Goal: Task Accomplishment & Management: Manage account settings

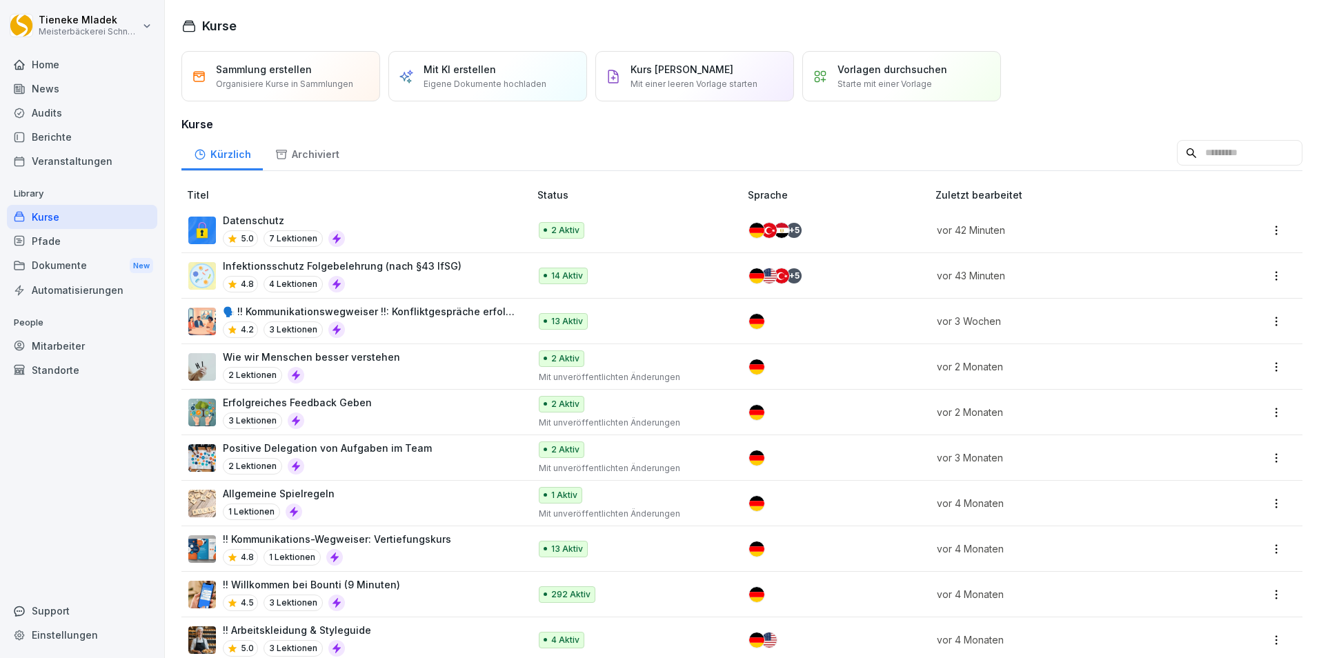
click at [962, 227] on p "vor 42 Minuten" at bounding box center [1064, 230] width 255 height 14
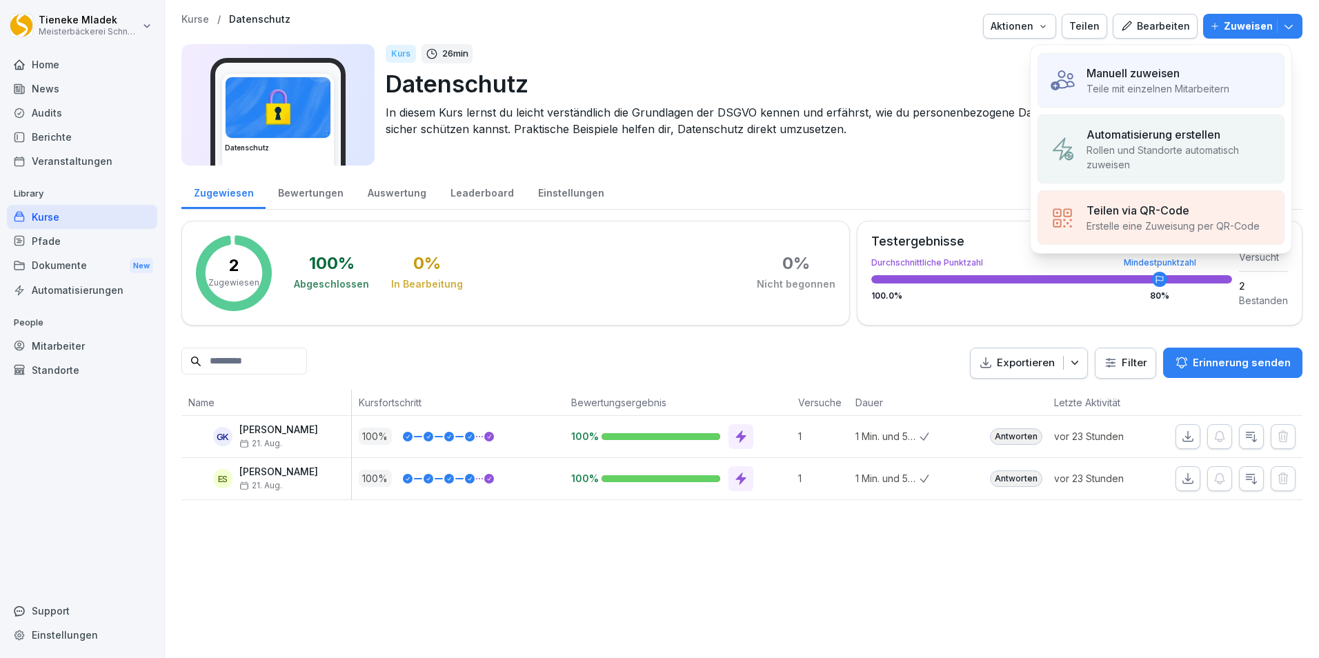
click at [1140, 144] on p "Rollen und Standorte automatisch zuweisen" at bounding box center [1180, 157] width 186 height 29
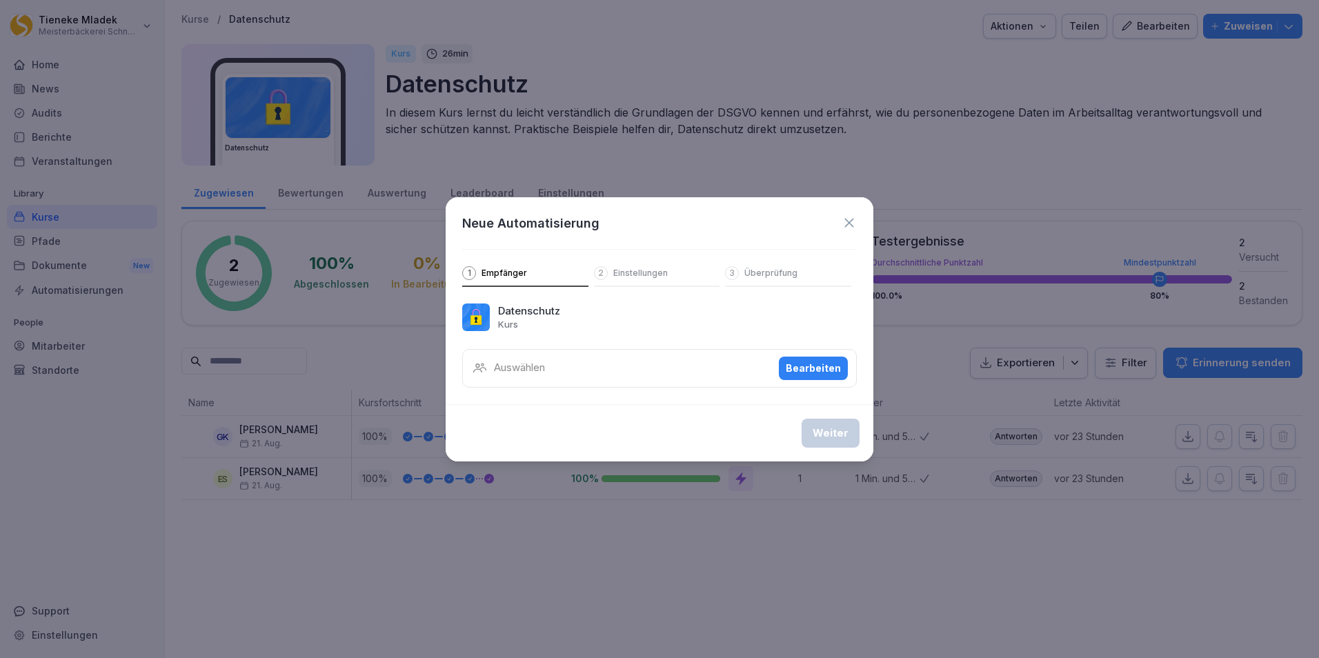
click at [509, 366] on p "Auswählen" at bounding box center [519, 368] width 51 height 16
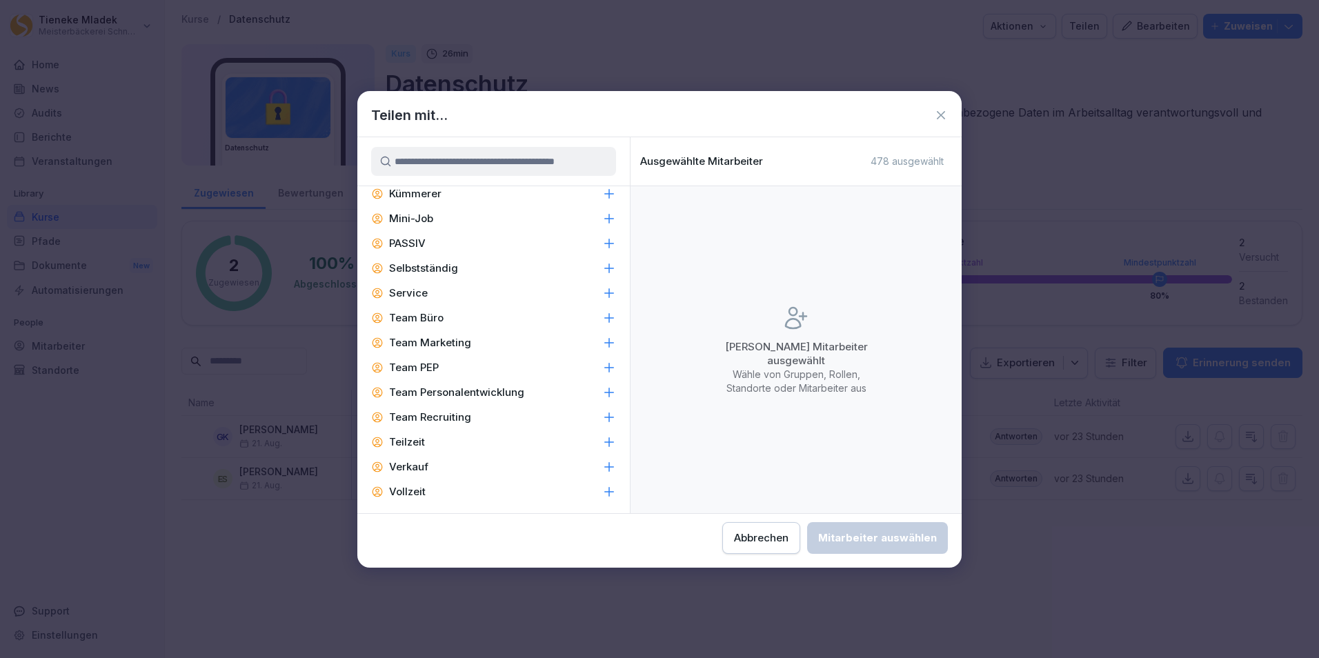
scroll to position [1827, 0]
click at [602, 414] on icon at bounding box center [609, 413] width 14 height 14
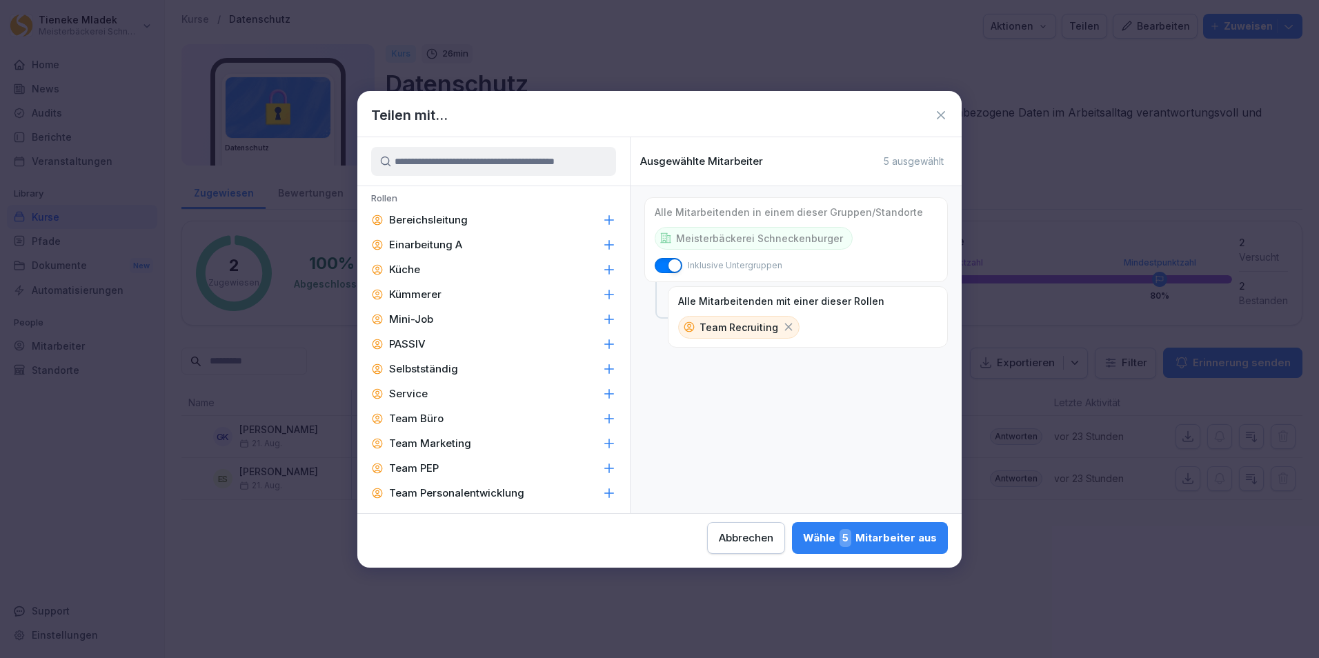
scroll to position [1551, 0]
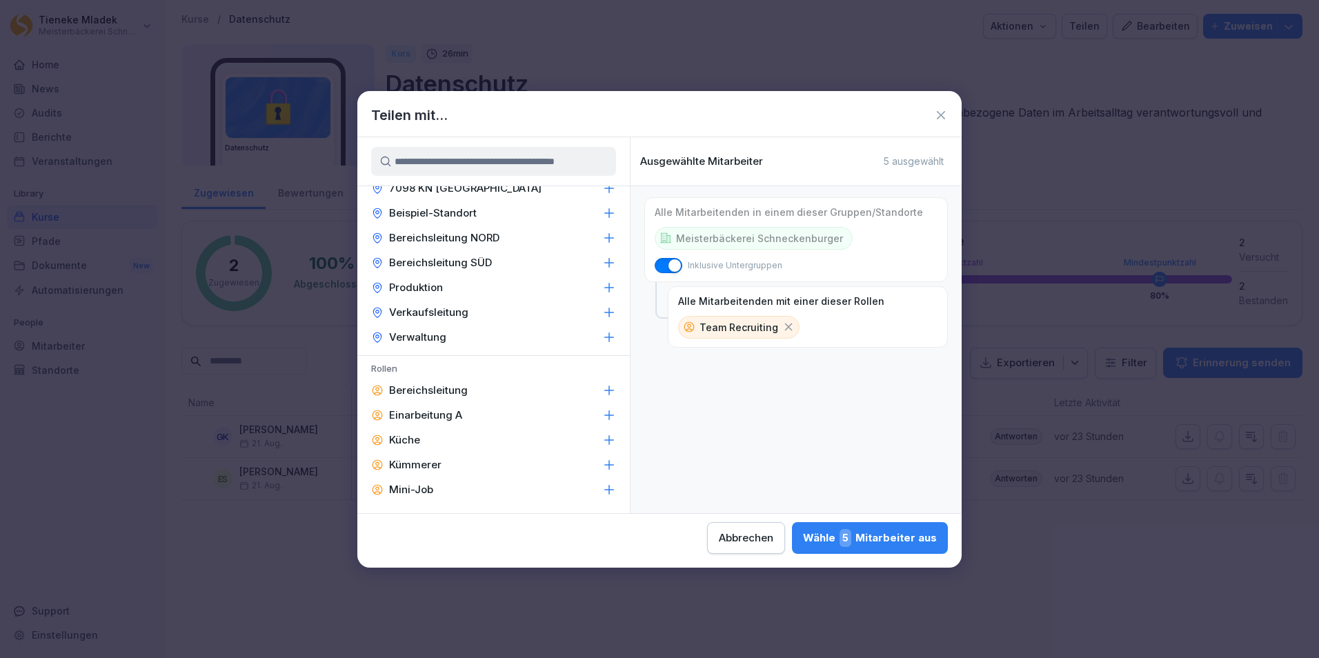
click at [782, 329] on icon at bounding box center [788, 327] width 12 height 12
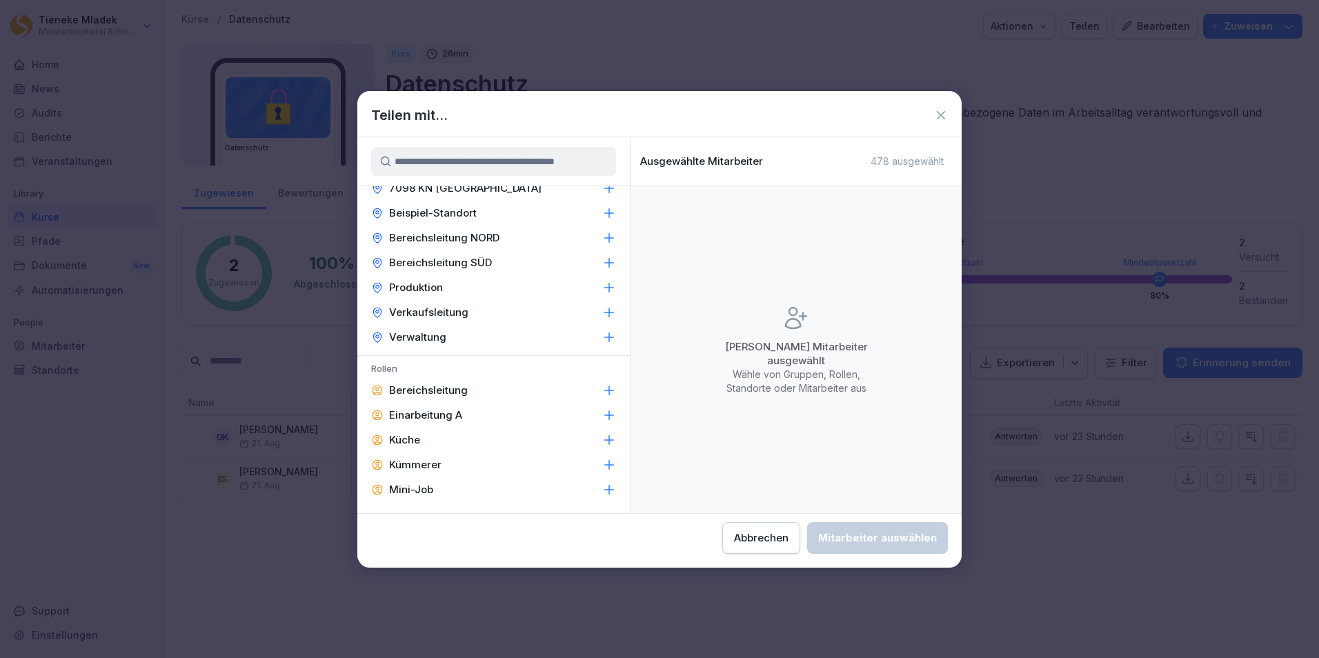
click at [417, 338] on p "Verwaltung" at bounding box center [417, 337] width 57 height 14
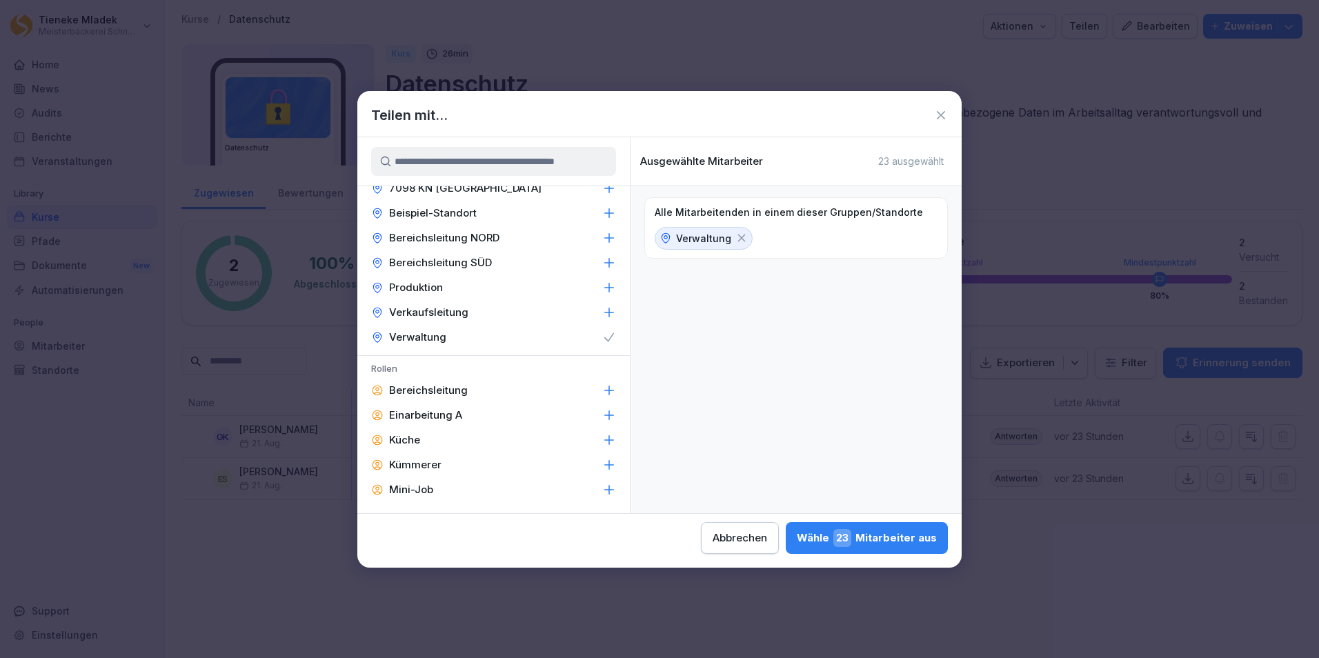
click at [698, 240] on p "Verwaltung" at bounding box center [703, 238] width 55 height 14
click at [738, 236] on icon at bounding box center [742, 239] width 8 height 8
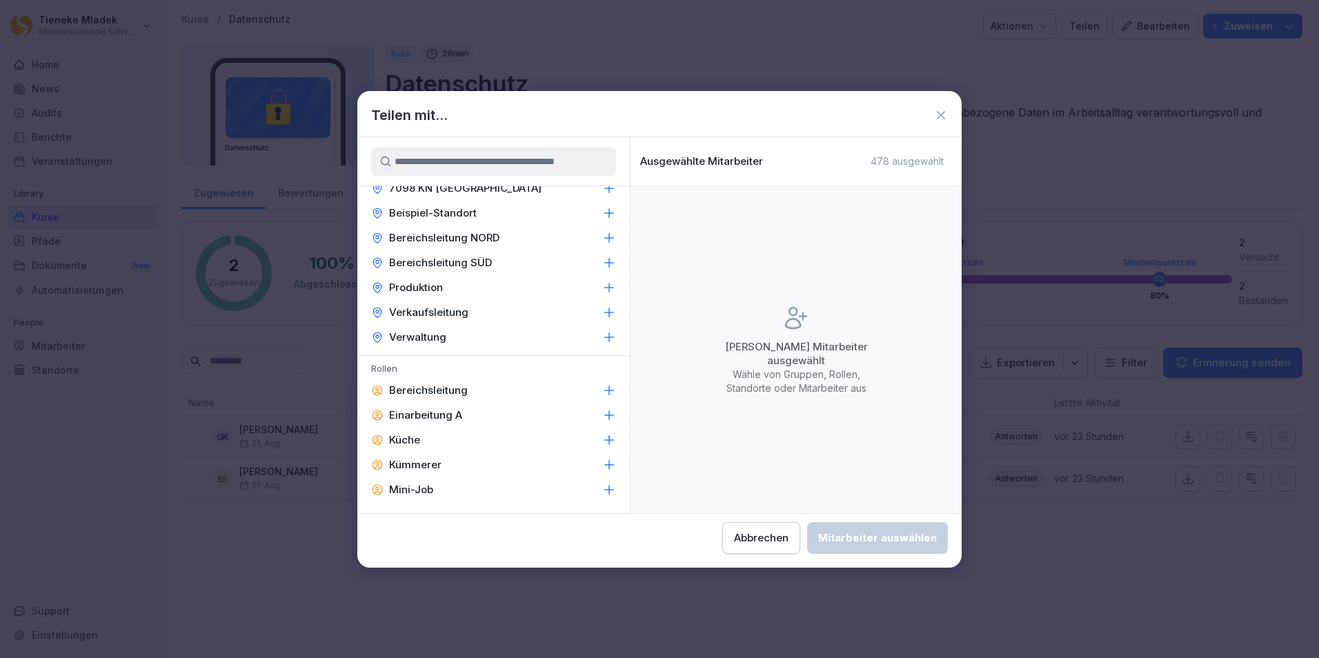
click at [469, 163] on input at bounding box center [493, 161] width 245 height 29
click at [940, 117] on icon at bounding box center [941, 115] width 14 height 14
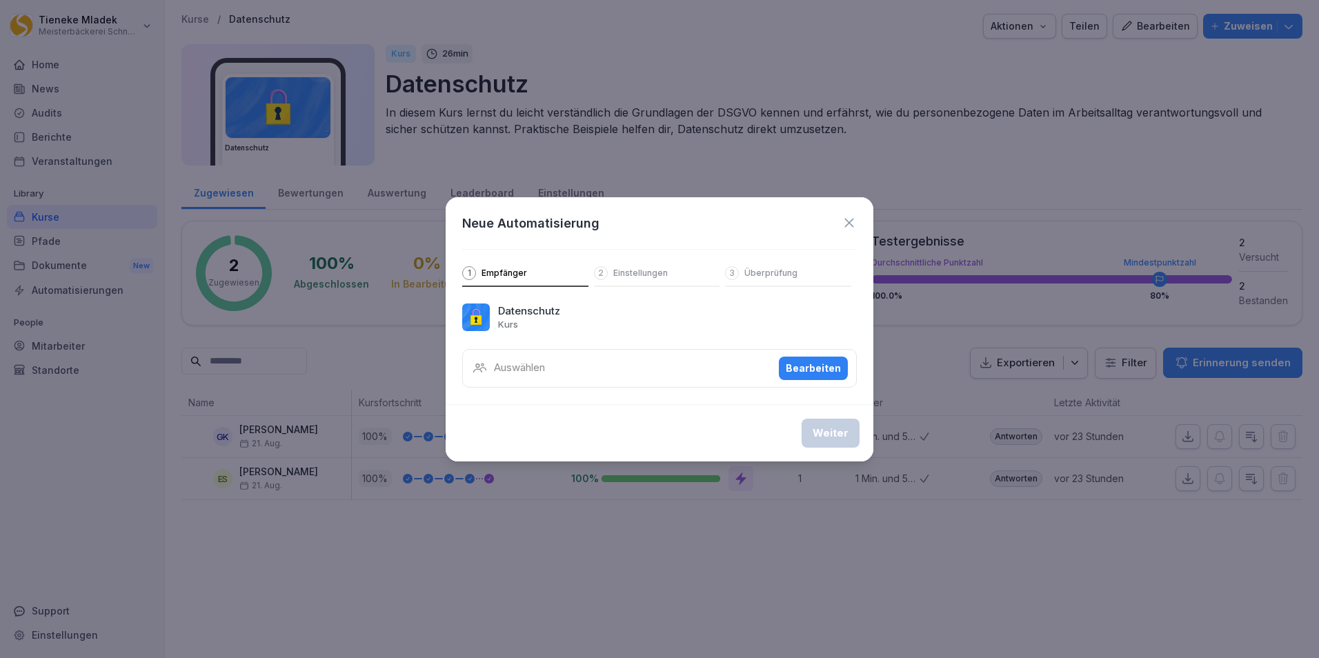
click at [847, 224] on icon at bounding box center [849, 222] width 15 height 15
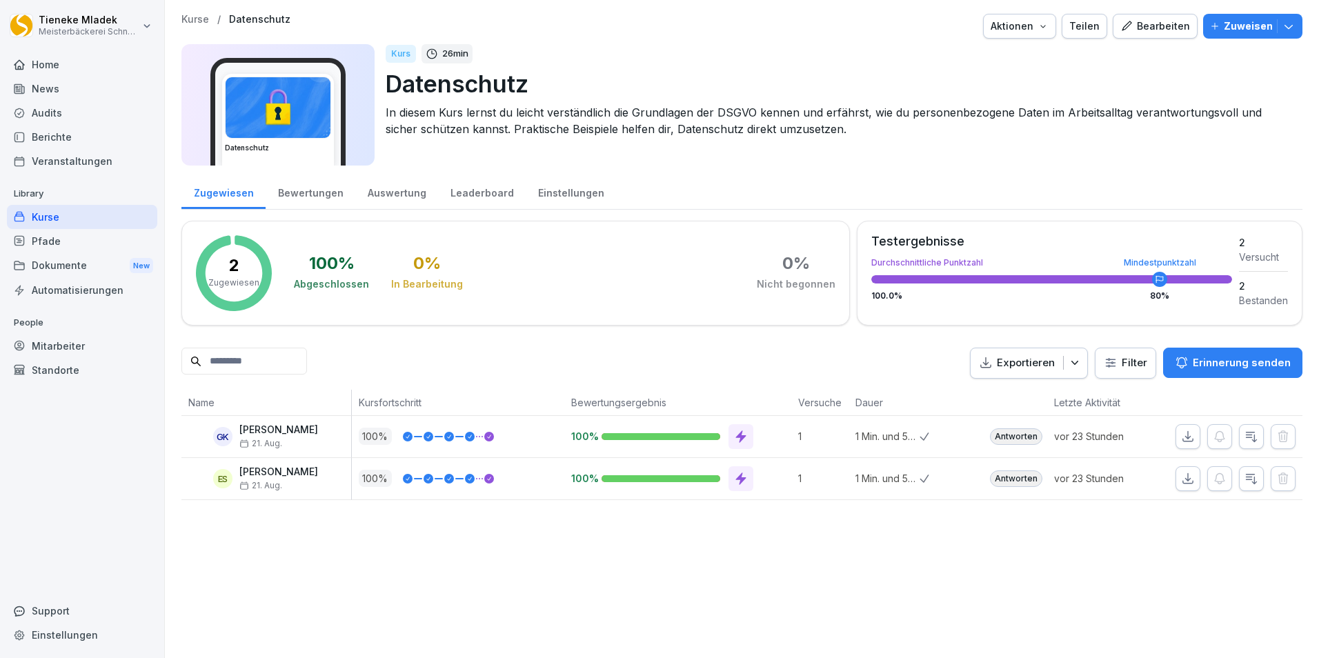
click at [1282, 26] on icon "button" at bounding box center [1289, 26] width 14 height 14
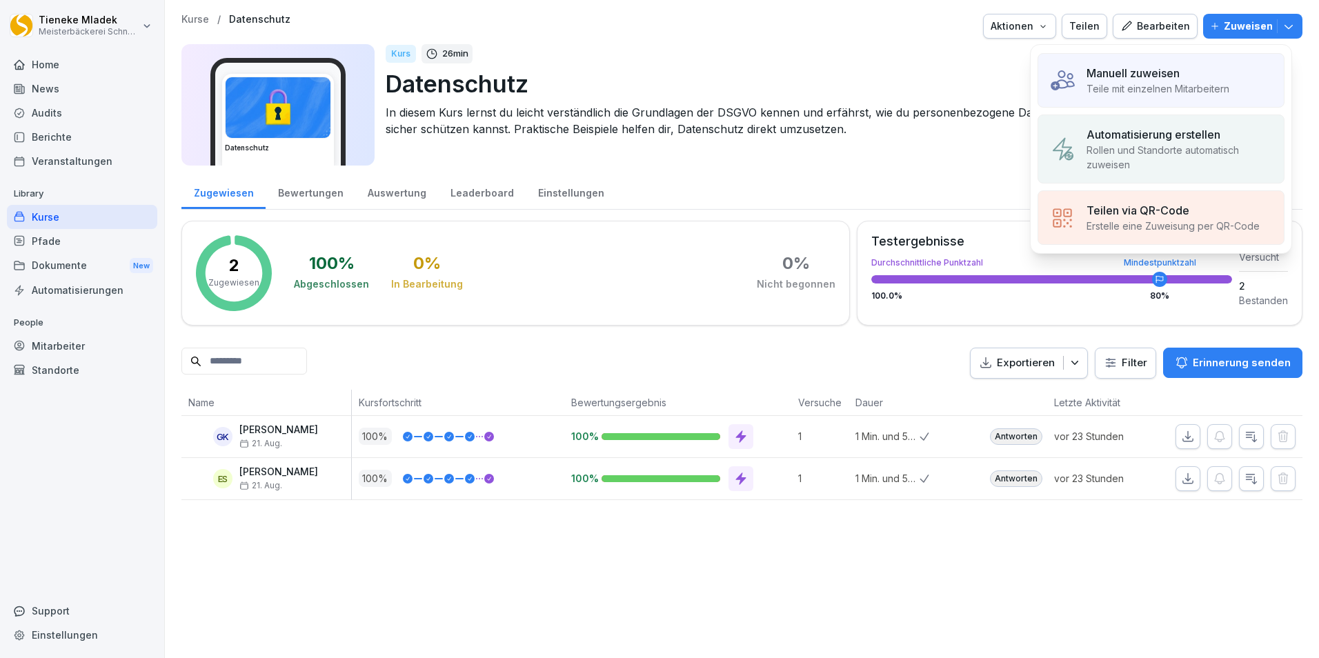
click at [1163, 75] on p "Manuell zuweisen" at bounding box center [1133, 73] width 93 height 17
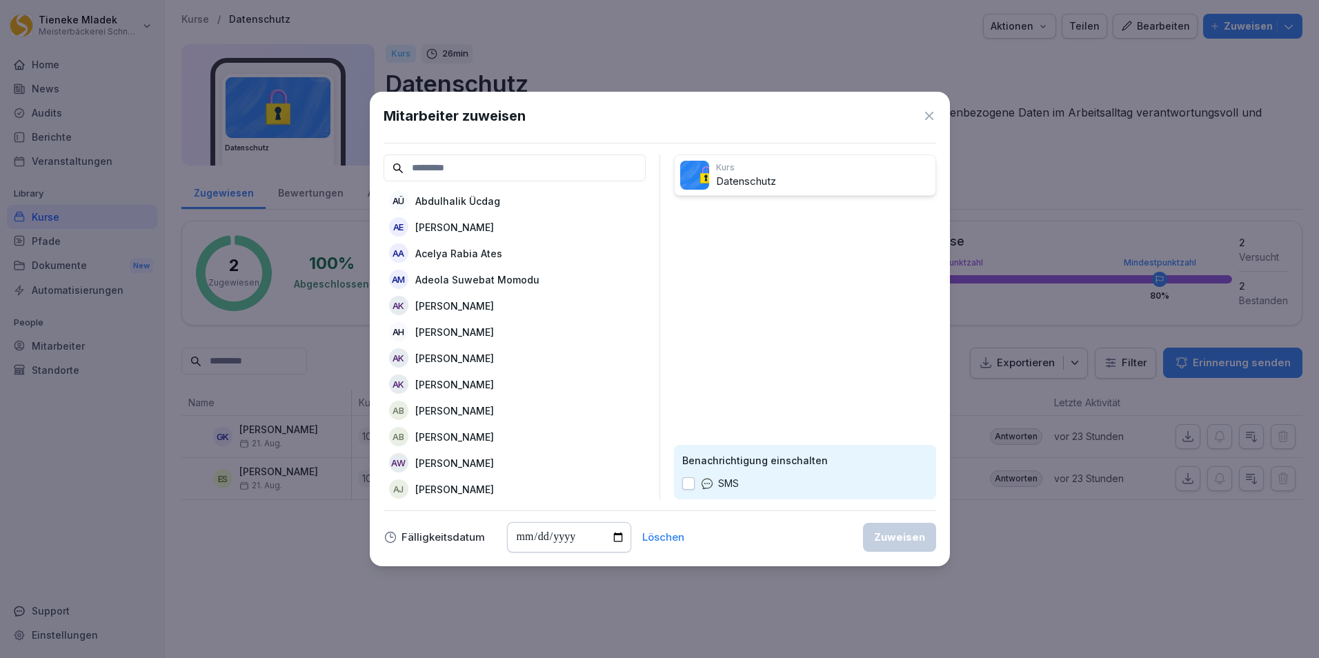
click at [459, 162] on input at bounding box center [515, 168] width 262 height 27
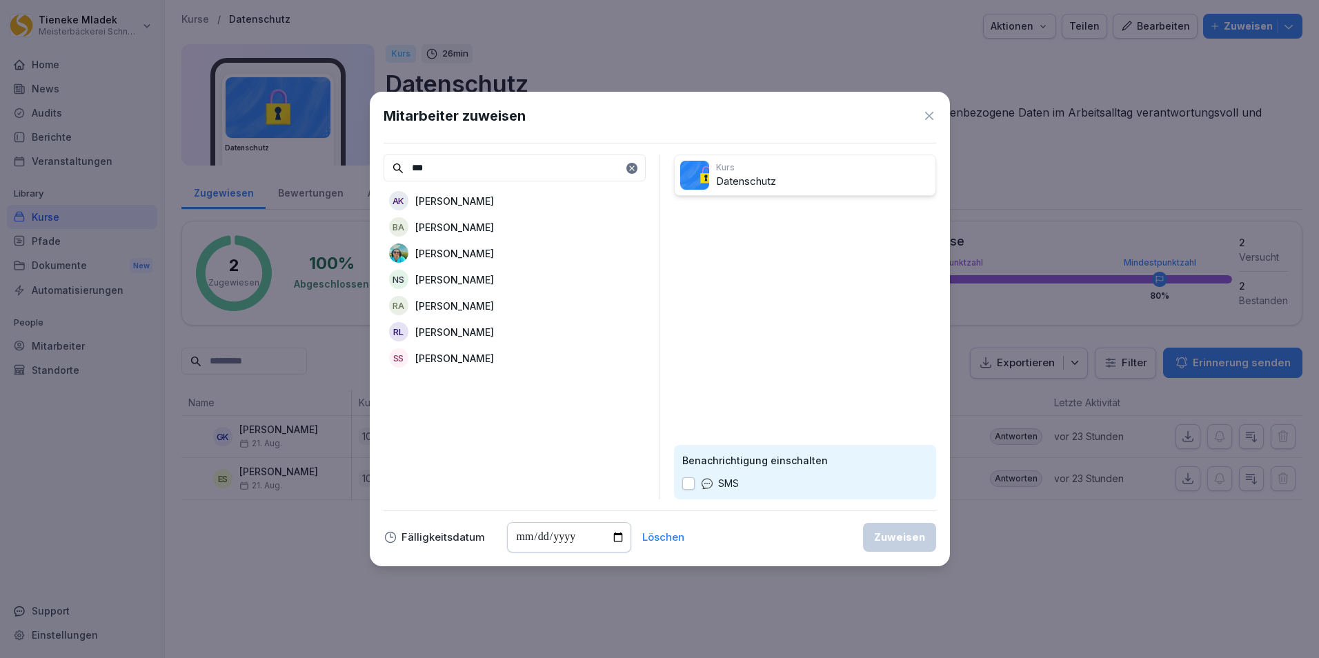
click at [471, 209] on div "AK Adisa Kursumovic" at bounding box center [515, 200] width 262 height 25
click at [494, 159] on input "***" at bounding box center [515, 168] width 262 height 27
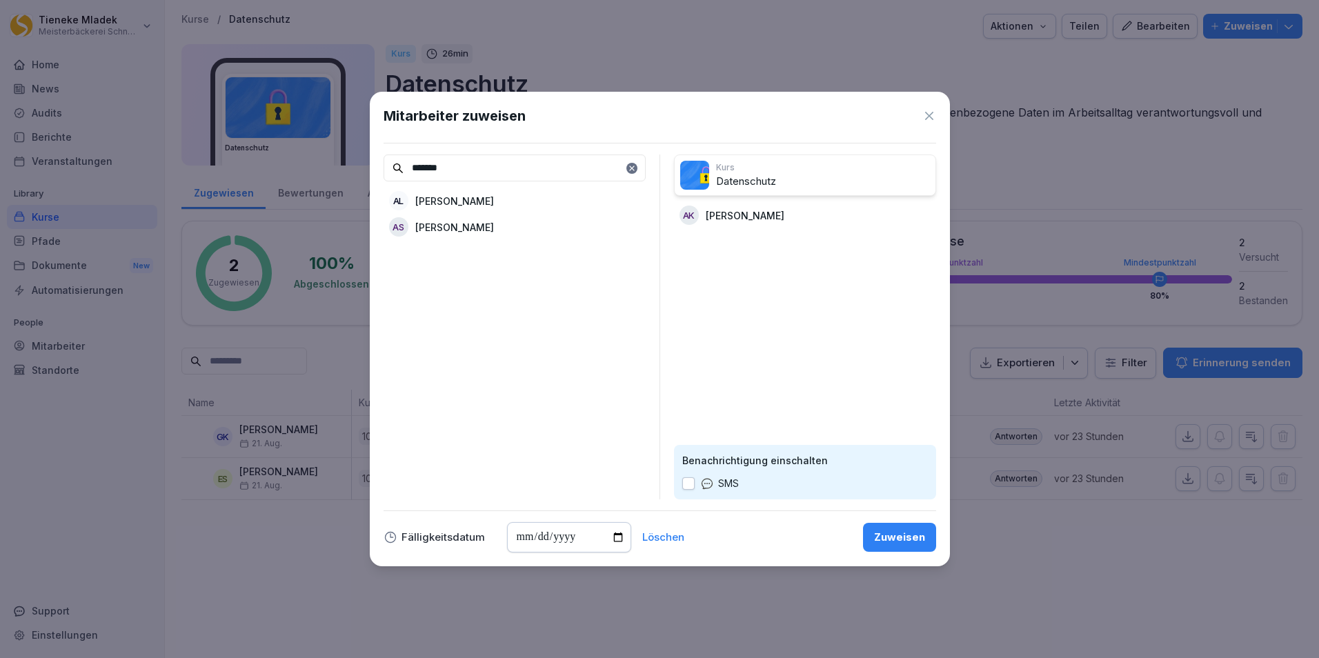
click at [486, 228] on p "Andreas Szablewski" at bounding box center [454, 227] width 79 height 14
drag, startPoint x: 464, startPoint y: 163, endPoint x: 373, endPoint y: 154, distance: 92.2
click at [373, 154] on div "Mitarbeiter zuweisen ******* AL Andreas Lauber Kurs Datenschutz AK Adisa Kursum…" at bounding box center [660, 329] width 580 height 475
click at [539, 201] on div "AR Antje Rietdorf" at bounding box center [515, 200] width 262 height 25
click at [442, 171] on input "*****" at bounding box center [515, 168] width 262 height 27
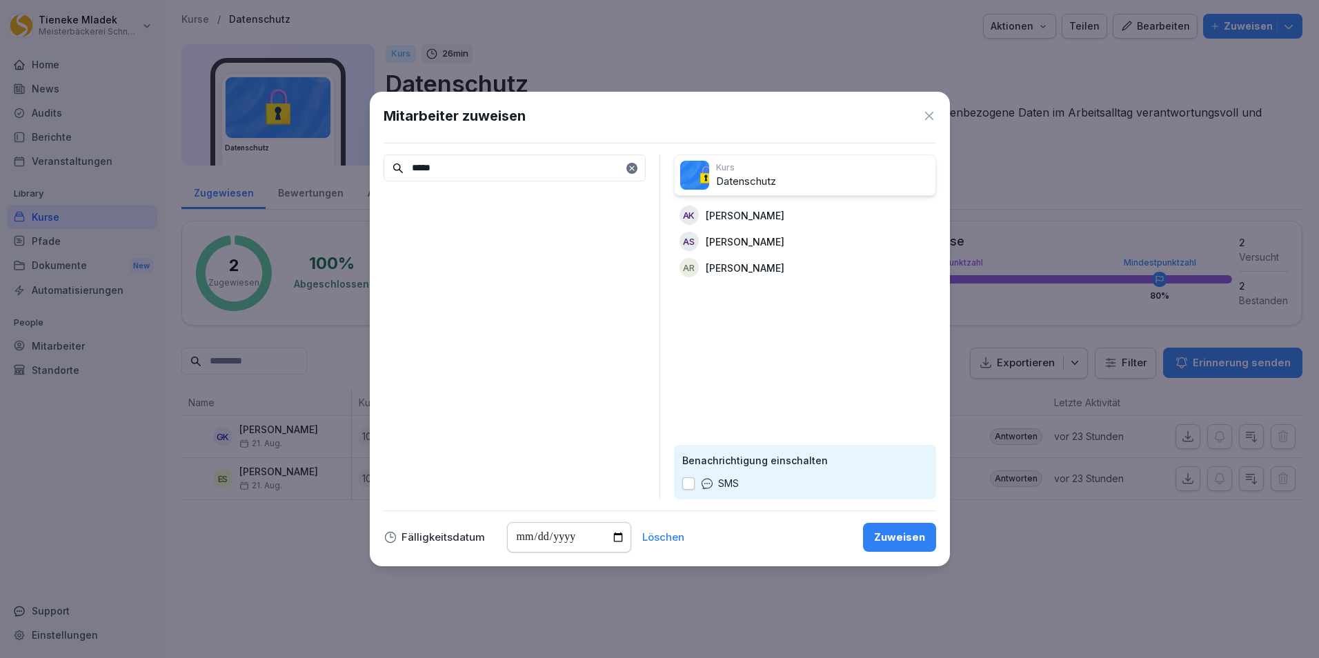
drag, startPoint x: 442, startPoint y: 171, endPoint x: 344, endPoint y: 150, distance: 100.3
click at [344, 150] on body "Tieneke Mladek Meisterbäckerei Schneckenburger Home News Audits Berichte Verans…" at bounding box center [659, 329] width 1319 height 658
click at [436, 199] on p "Berivan Tura" at bounding box center [445, 201] width 61 height 14
drag, startPoint x: 446, startPoint y: 169, endPoint x: 390, endPoint y: 166, distance: 56.0
click at [390, 166] on input "*******" at bounding box center [515, 168] width 262 height 27
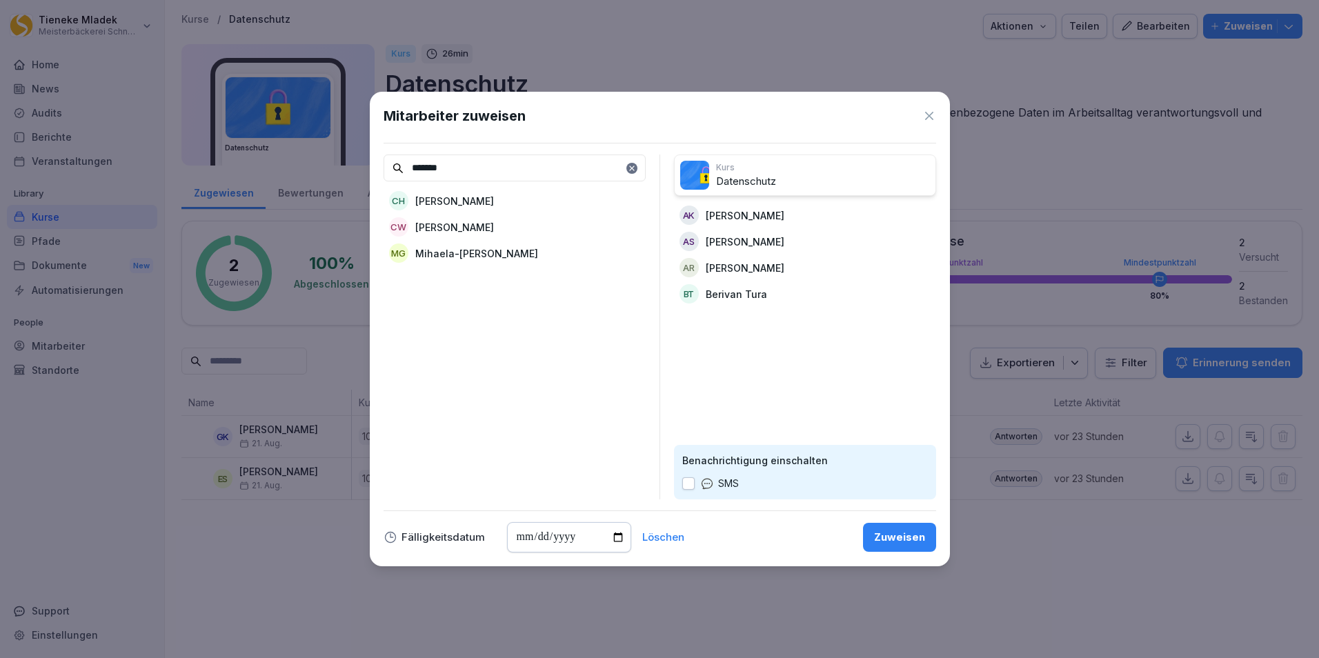
click at [488, 201] on p "Claudia Hermann" at bounding box center [454, 201] width 79 height 14
drag, startPoint x: 464, startPoint y: 169, endPoint x: 322, endPoint y: 167, distance: 141.5
click at [322, 167] on body "Tieneke Mladek Meisterbäckerei Schneckenburger Home News Audits Berichte Verans…" at bounding box center [659, 329] width 1319 height 658
click at [464, 197] on p "Corrado Piesendel" at bounding box center [454, 201] width 79 height 14
drag, startPoint x: 447, startPoint y: 167, endPoint x: 255, endPoint y: 134, distance: 194.6
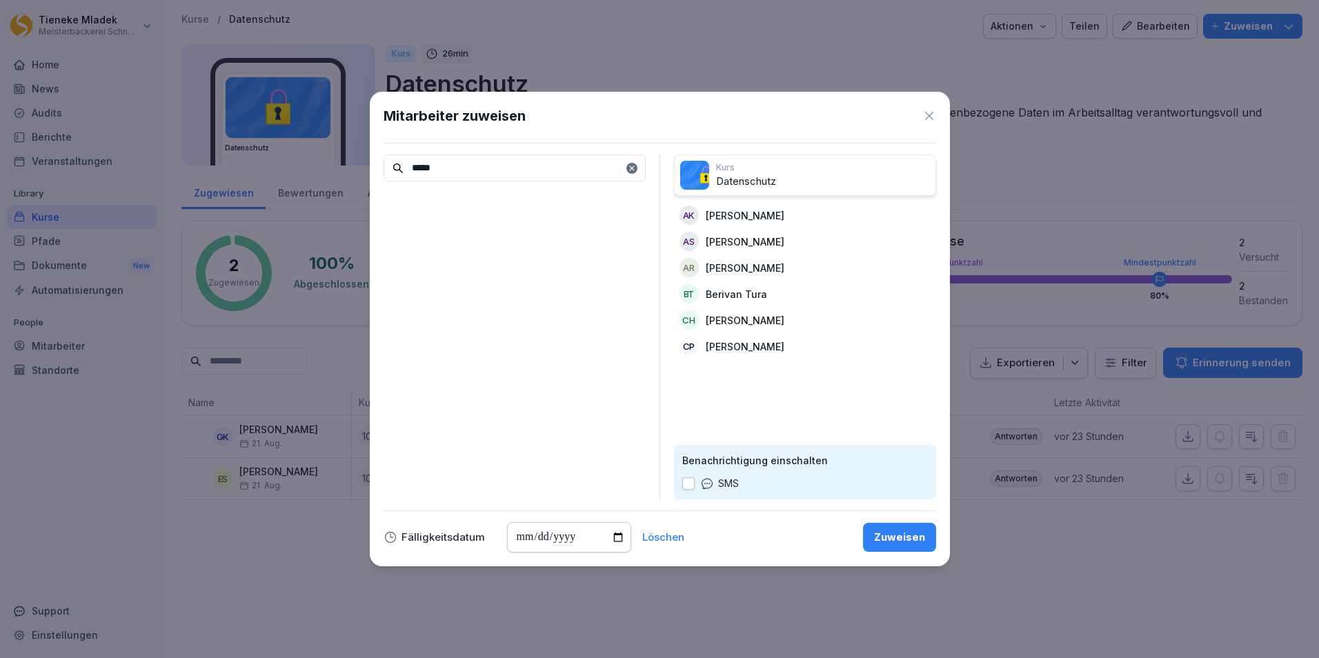
click at [255, 134] on body "Tieneke Mladek Meisterbäckerei Schneckenburger Home News Audits Berichte Verans…" at bounding box center [659, 329] width 1319 height 658
click at [475, 195] on div "EA Ebru Ari" at bounding box center [515, 200] width 262 height 25
drag, startPoint x: 432, startPoint y: 162, endPoint x: 395, endPoint y: 172, distance: 38.5
click at [395, 172] on div "****" at bounding box center [515, 168] width 262 height 27
click at [456, 255] on p "Eva Patricia Hendl" at bounding box center [454, 253] width 79 height 14
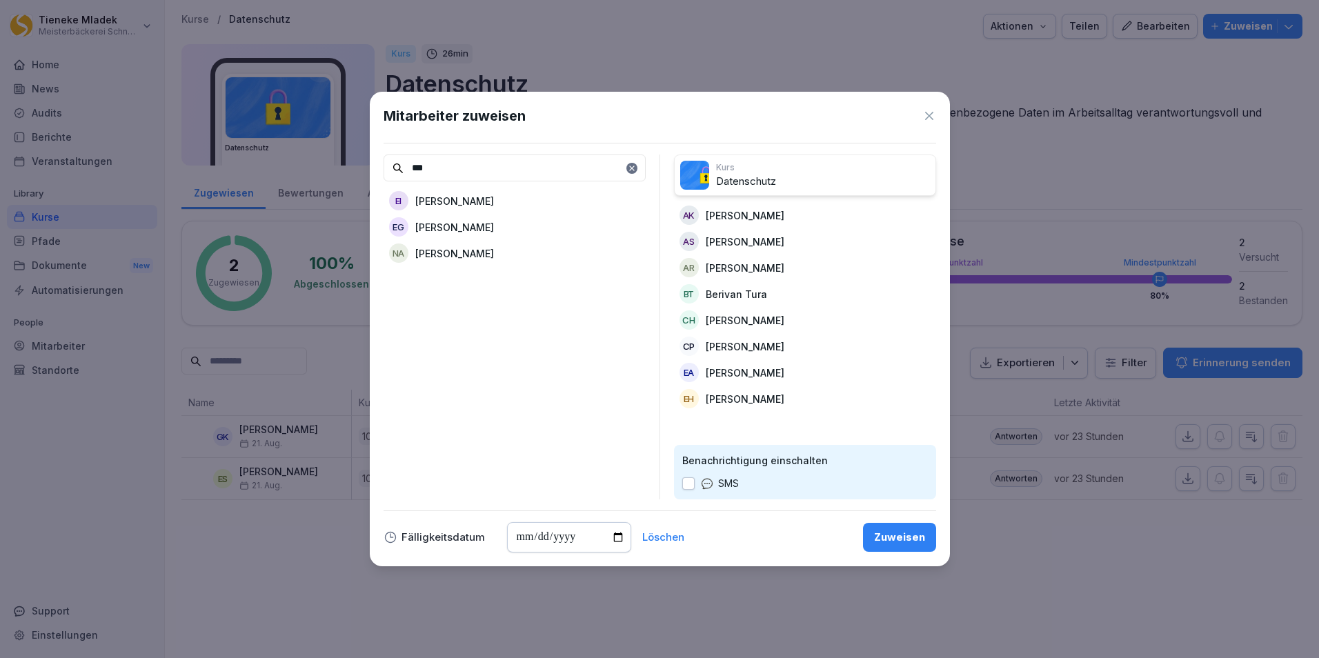
drag, startPoint x: 457, startPoint y: 177, endPoint x: 389, endPoint y: 159, distance: 70.6
click at [389, 159] on input "***" at bounding box center [515, 168] width 262 height 27
click at [479, 255] on p "Fabienne Ladurner" at bounding box center [454, 253] width 79 height 14
drag, startPoint x: 466, startPoint y: 166, endPoint x: 327, endPoint y: 156, distance: 139.7
click at [327, 156] on body "Tieneke Mladek Meisterbäckerei Schneckenburger Home News Audits Berichte Verans…" at bounding box center [659, 329] width 1319 height 658
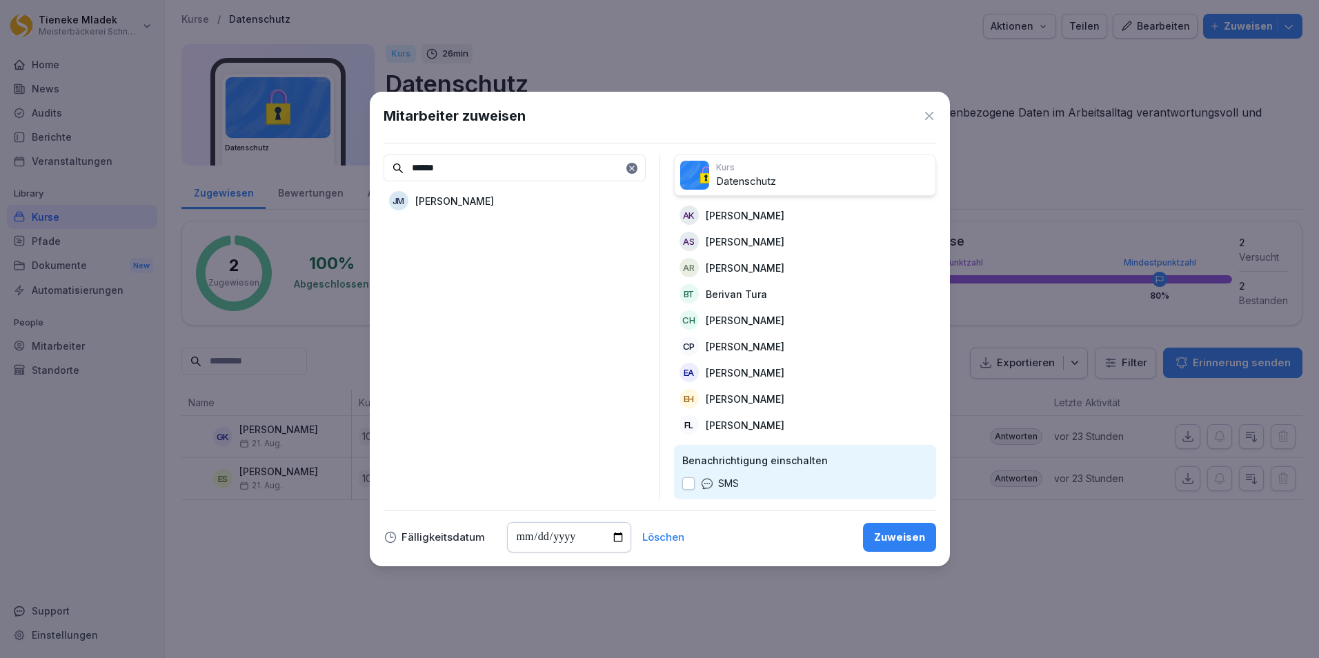
drag, startPoint x: 451, startPoint y: 165, endPoint x: 312, endPoint y: 156, distance: 139.0
click at [312, 156] on body "Tieneke Mladek Meisterbäckerei Schneckenburger Home News Audits Berichte Verans…" at bounding box center [659, 329] width 1319 height 658
click at [444, 197] on p "Judith Münzer" at bounding box center [454, 201] width 79 height 14
drag, startPoint x: 441, startPoint y: 170, endPoint x: 314, endPoint y: 150, distance: 128.4
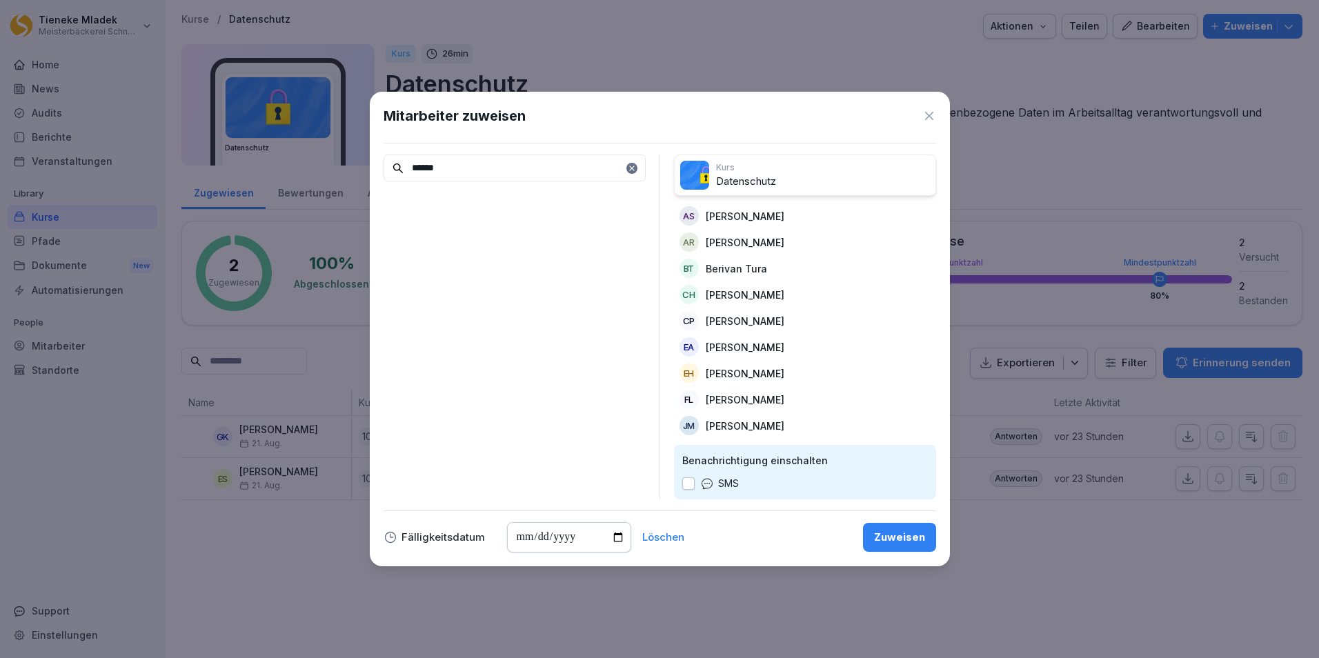
click at [314, 150] on body "Tieneke Mladek Meisterbäckerei Schneckenburger Home News Audits Berichte Verans…" at bounding box center [659, 329] width 1319 height 658
type input "*****"
click at [465, 227] on p "Marion Lang" at bounding box center [454, 227] width 79 height 14
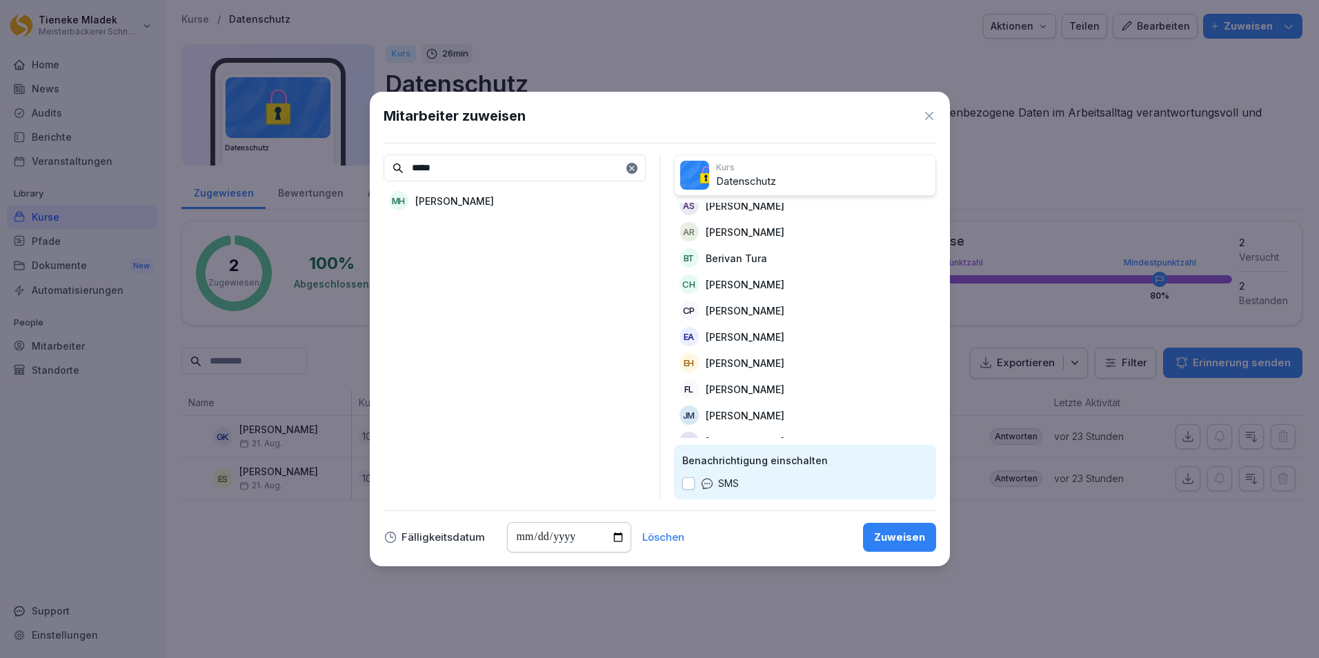
drag, startPoint x: 464, startPoint y: 164, endPoint x: 376, endPoint y: 159, distance: 88.4
click at [376, 159] on div "Mitarbeiter zuweisen ***** MH Marion Habel Kurs Datenschutz AK Adisa Kursumovic…" at bounding box center [660, 329] width 580 height 475
click at [506, 194] on div "MH Monika Hoffmann" at bounding box center [515, 200] width 262 height 25
drag, startPoint x: 444, startPoint y: 175, endPoint x: 400, endPoint y: 152, distance: 48.8
click at [400, 152] on div "Mitarbeiter zuweisen ****** MM Monika Mönch Kurs Datenschutz AK Adisa Kursumovi…" at bounding box center [660, 329] width 580 height 475
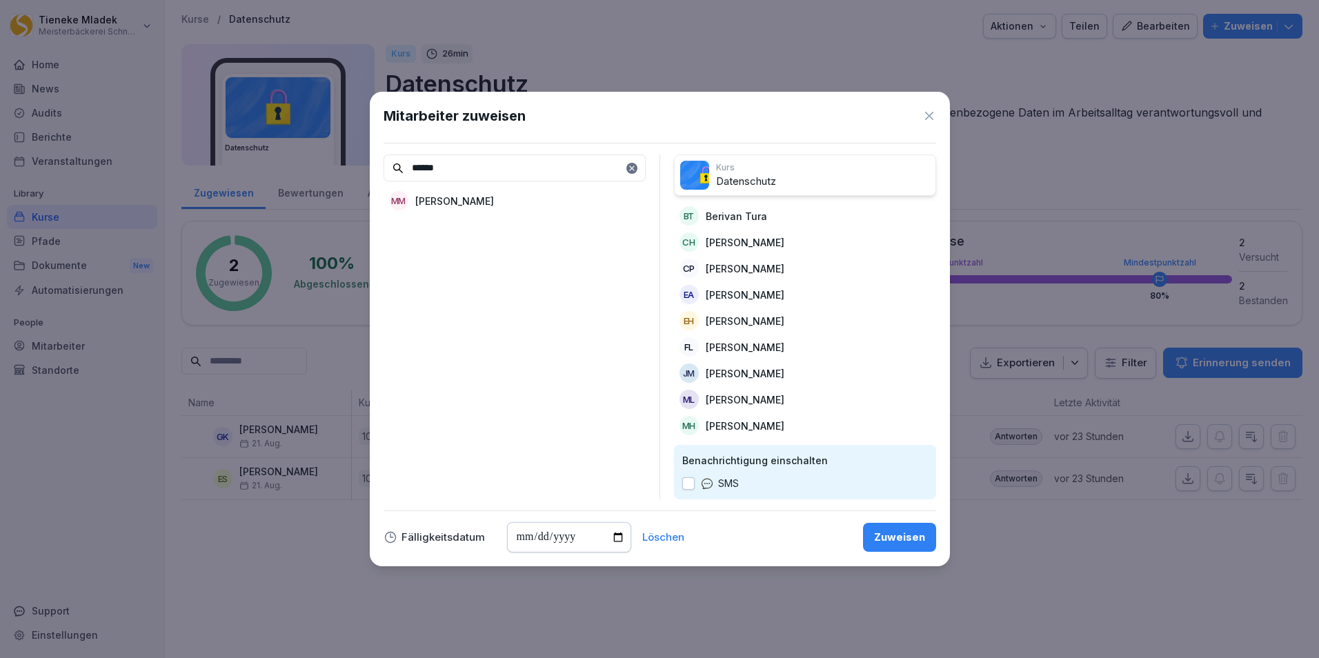
scroll to position [88, 0]
click at [478, 202] on p "Oleksandra Vertsova" at bounding box center [454, 201] width 79 height 14
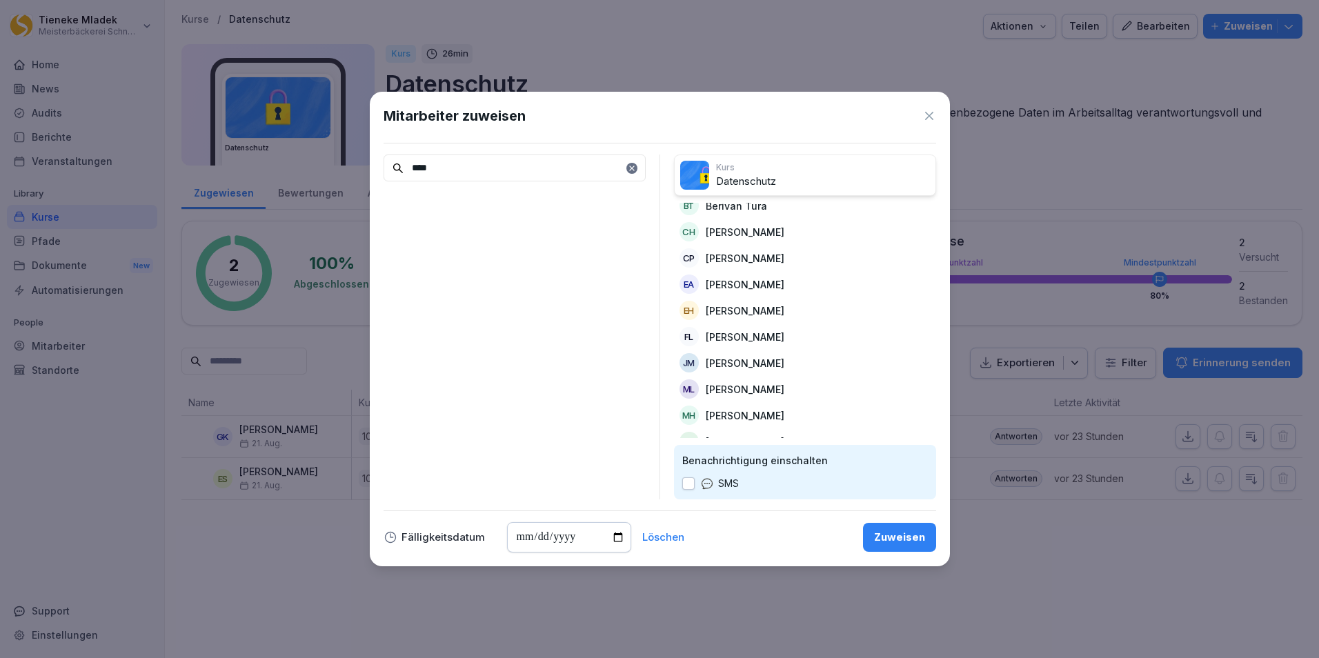
drag, startPoint x: 444, startPoint y: 167, endPoint x: 389, endPoint y: 179, distance: 55.8
click at [389, 179] on input "****" at bounding box center [515, 168] width 262 height 27
click at [486, 253] on p "Patrizia Lamparter" at bounding box center [454, 253] width 79 height 14
drag, startPoint x: 442, startPoint y: 162, endPoint x: 390, endPoint y: 164, distance: 51.8
click at [390, 164] on input "*****" at bounding box center [515, 168] width 262 height 27
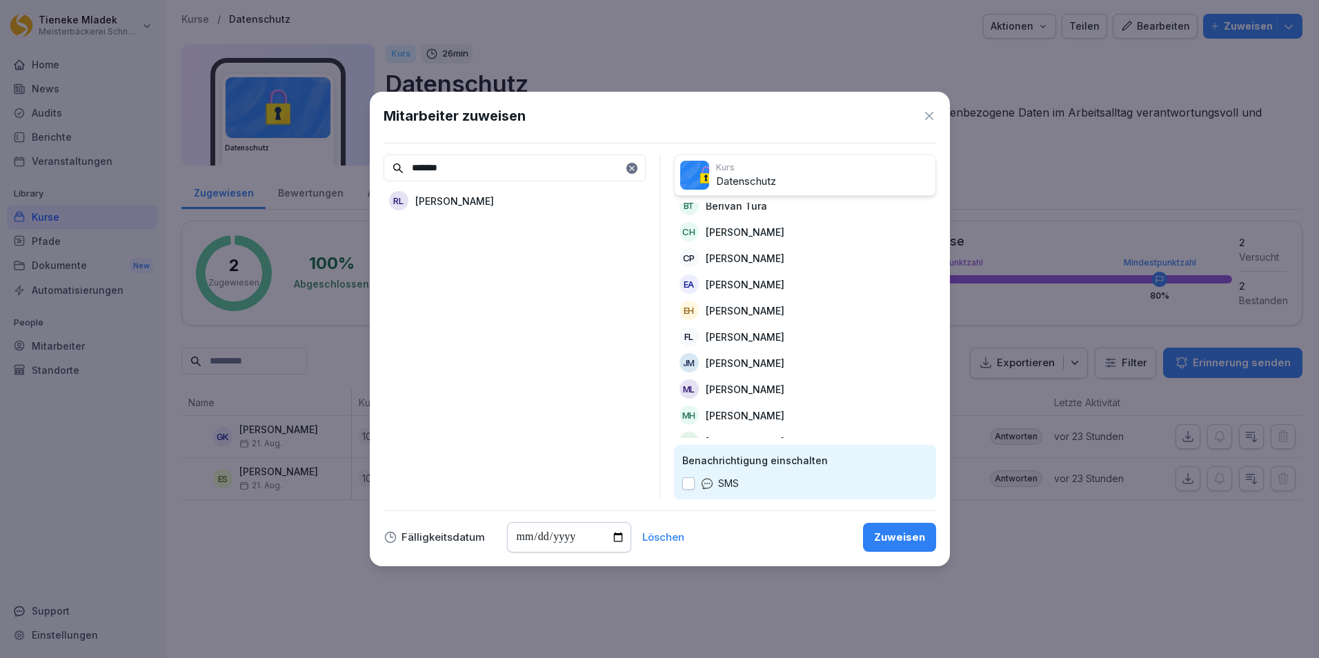
click at [473, 200] on p "Radinka Lazarevic" at bounding box center [454, 201] width 79 height 14
drag, startPoint x: 462, startPoint y: 166, endPoint x: 331, endPoint y: 168, distance: 130.4
click at [331, 168] on body "Tieneke Mladek Meisterbäckerei Schneckenburger Home News Audits Berichte Verans…" at bounding box center [659, 329] width 1319 height 658
click at [473, 250] on p "Stefanie Klein" at bounding box center [454, 253] width 79 height 14
drag, startPoint x: 466, startPoint y: 159, endPoint x: 399, endPoint y: 161, distance: 67.0
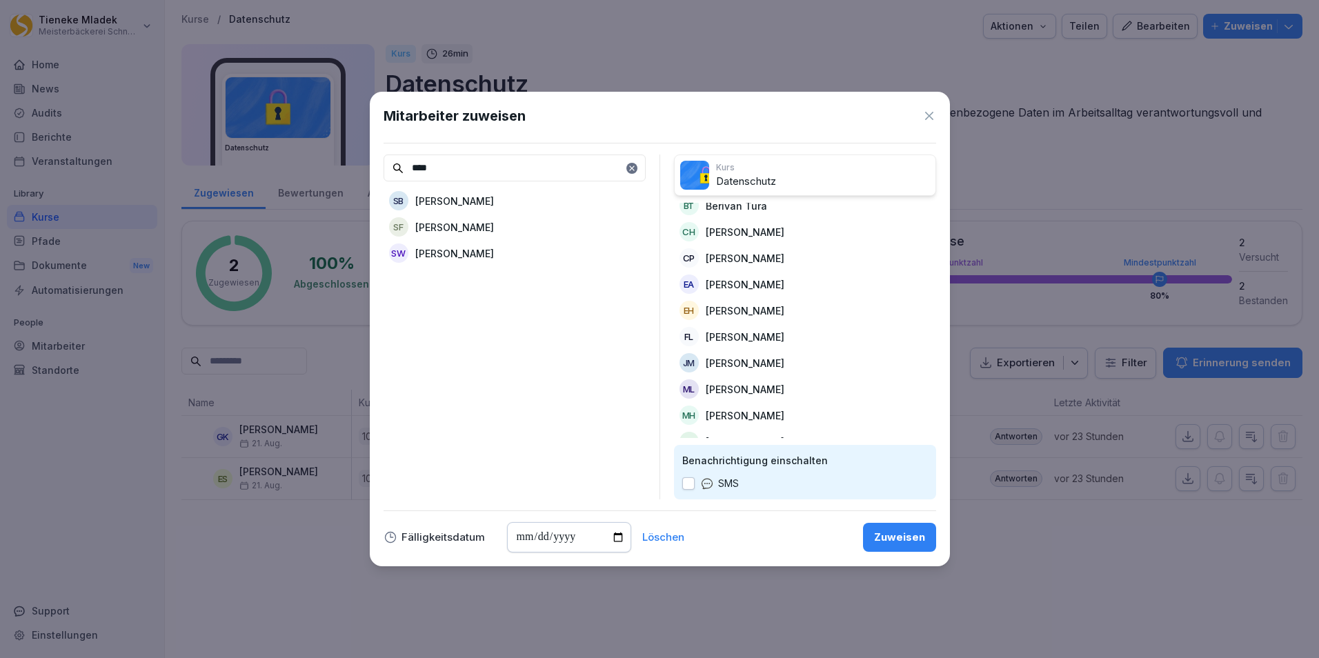
click at [399, 161] on input "****" at bounding box center [515, 168] width 262 height 27
click at [475, 206] on p "Vildan Civelek" at bounding box center [454, 201] width 79 height 14
drag, startPoint x: 457, startPoint y: 170, endPoint x: 333, endPoint y: 154, distance: 124.5
click at [333, 154] on body "Tieneke Mladek Meisterbäckerei Schneckenburger Home News Audits Berichte Verans…" at bounding box center [659, 329] width 1319 height 658
type input "*******"
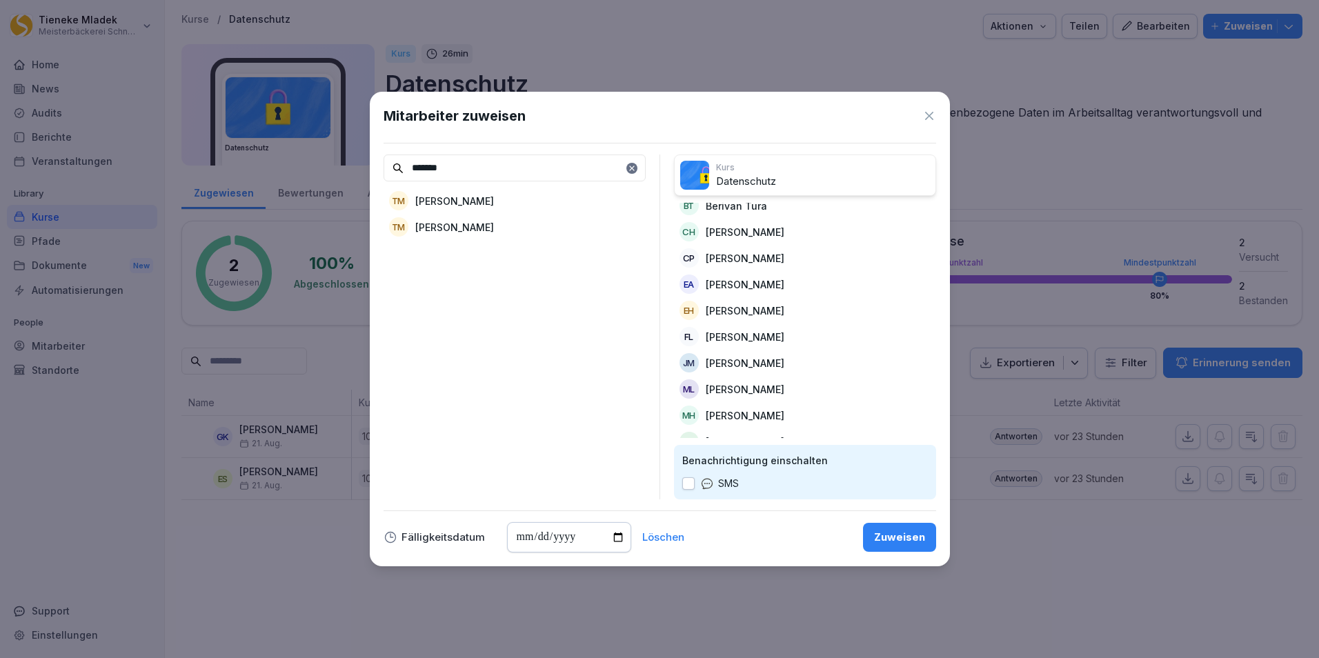
click at [480, 201] on p "Tieneke Mladek" at bounding box center [454, 201] width 79 height 14
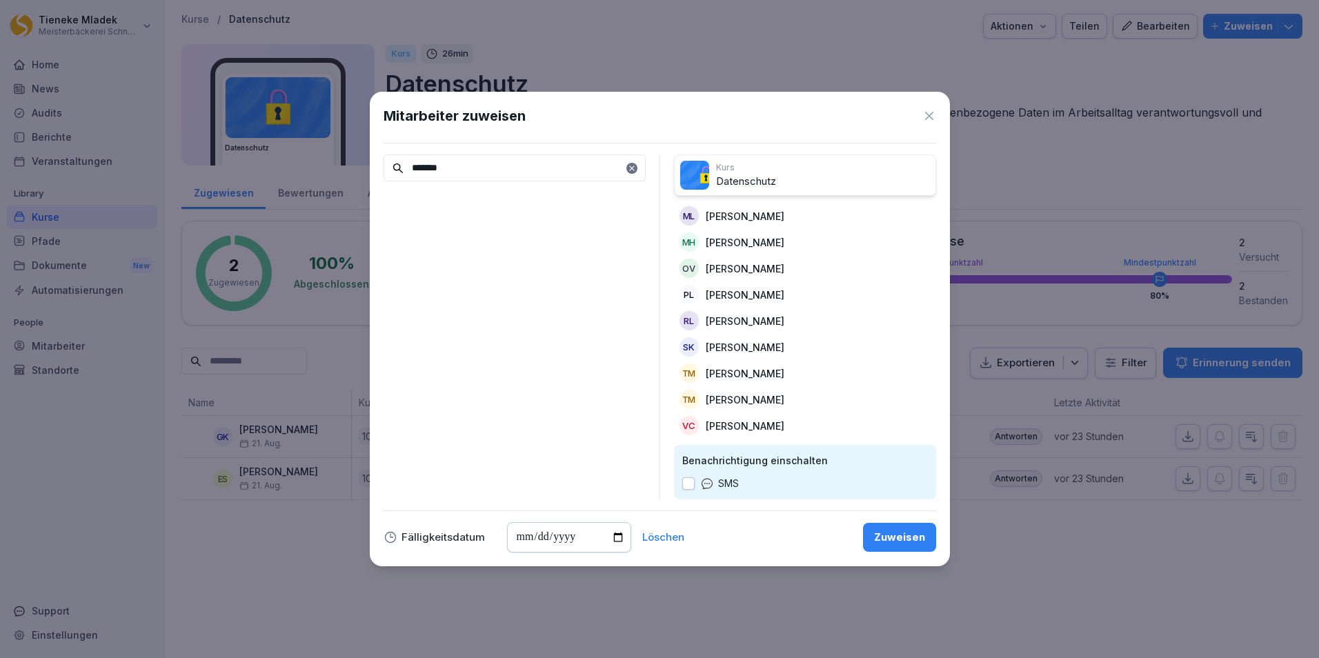
scroll to position [0, 0]
drag, startPoint x: 486, startPoint y: 164, endPoint x: 381, endPoint y: 161, distance: 104.9
click at [381, 161] on div "Mitarbeiter zuweisen ******* Kurs Datenschutz AK Adisa Kursumovic AS Andreas Sz…" at bounding box center [660, 329] width 580 height 475
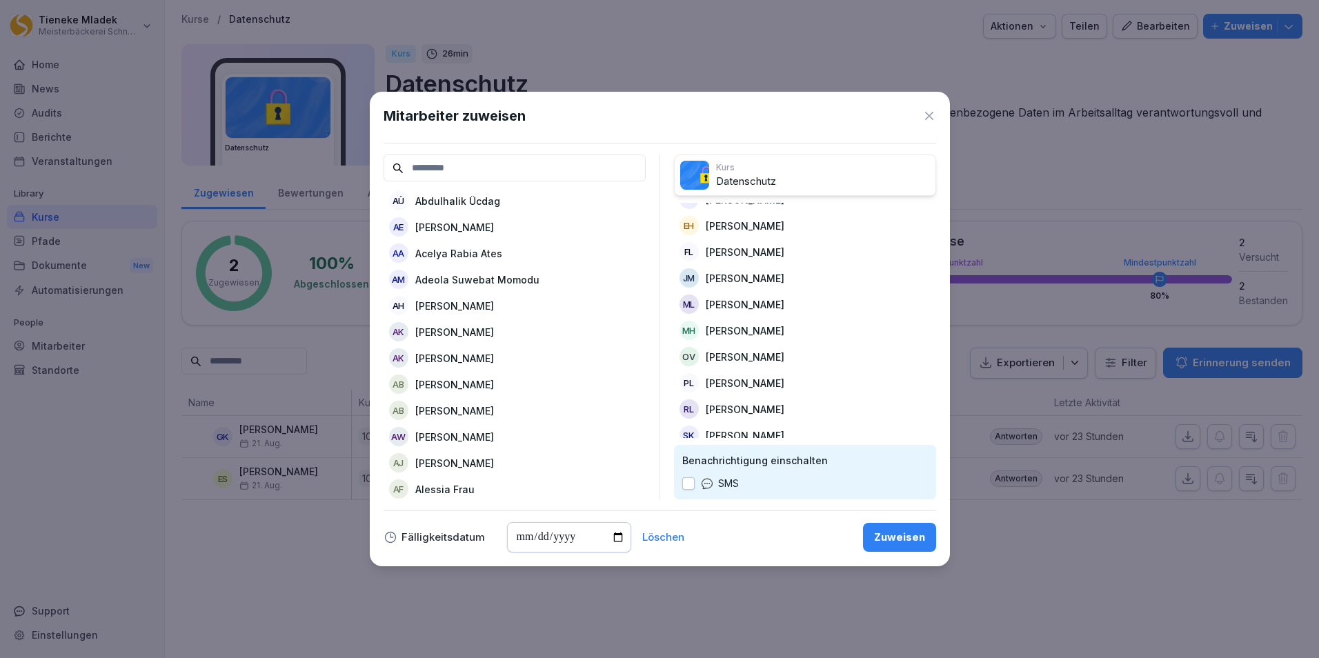
scroll to position [272, 0]
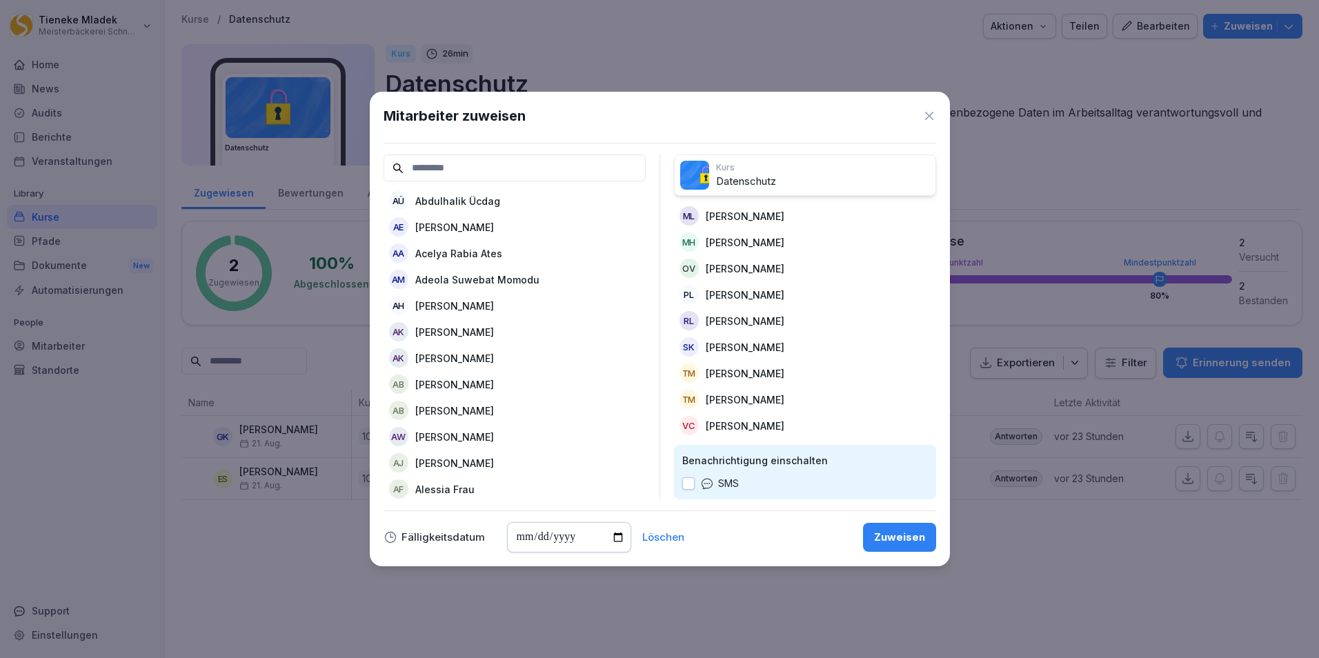
click at [690, 484] on button "button" at bounding box center [688, 483] width 12 height 12
click at [468, 171] on input at bounding box center [515, 168] width 262 height 27
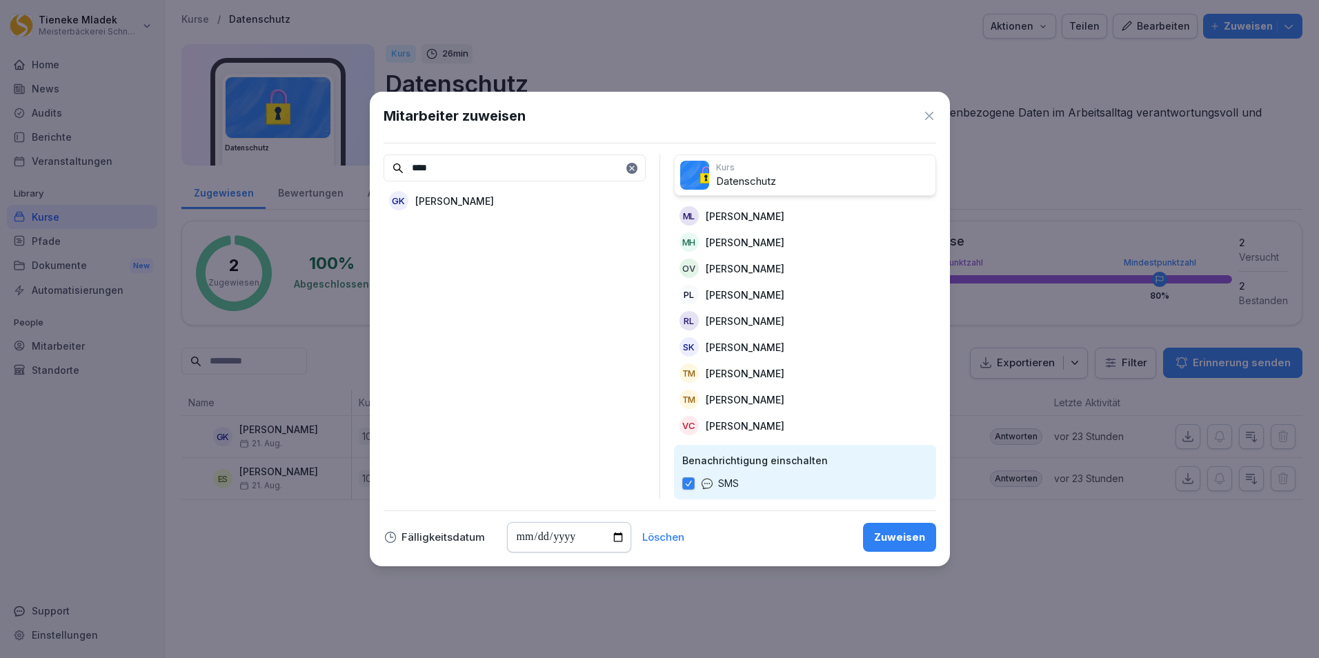
click at [486, 198] on p "Greta Krüger-Wieland" at bounding box center [454, 201] width 79 height 14
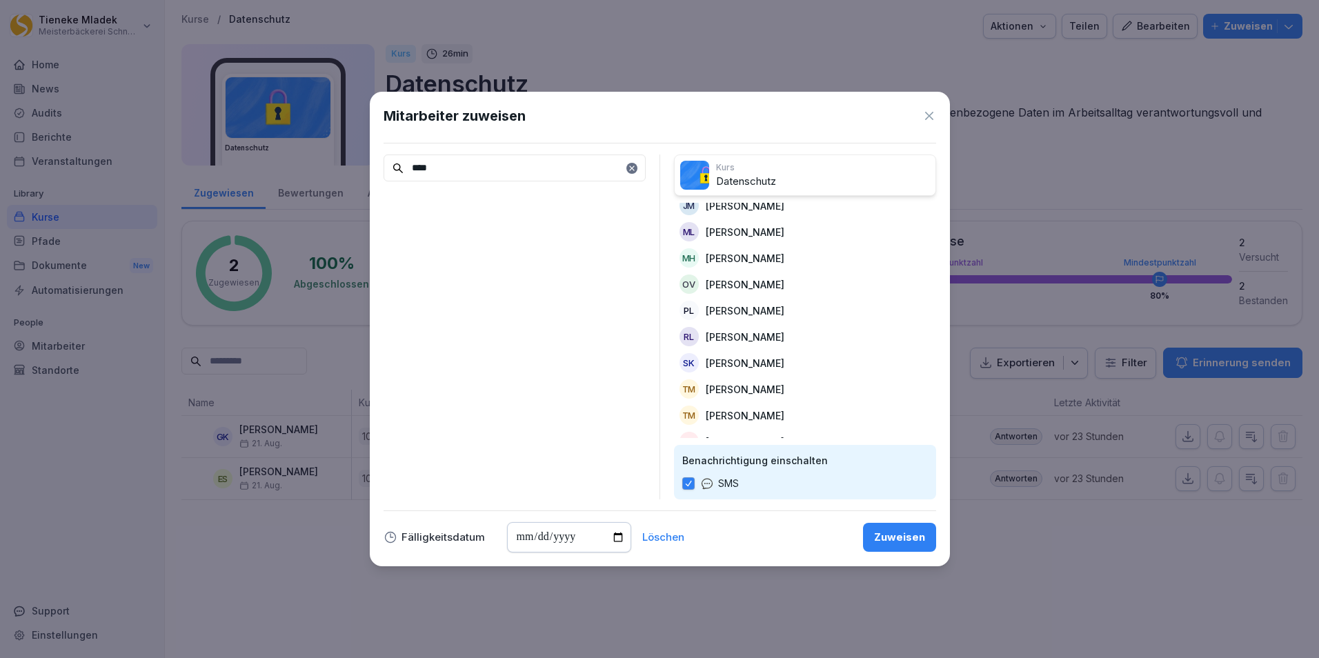
scroll to position [298, 0]
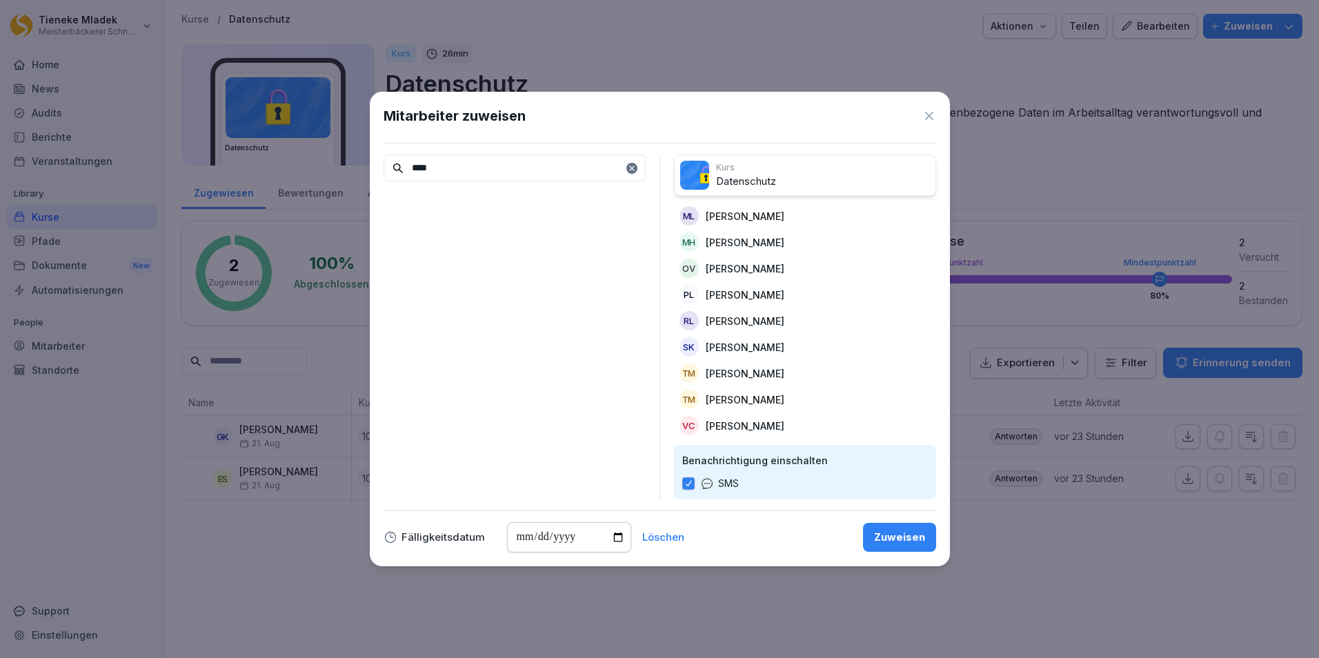
drag, startPoint x: 448, startPoint y: 166, endPoint x: 371, endPoint y: 172, distance: 77.5
click at [371, 172] on div "Mitarbeiter zuweisen **** Kurs Datenschutz AK Adisa Kursumovic AS Andreas Szabl…" at bounding box center [660, 329] width 580 height 475
type input "*"
type input "****"
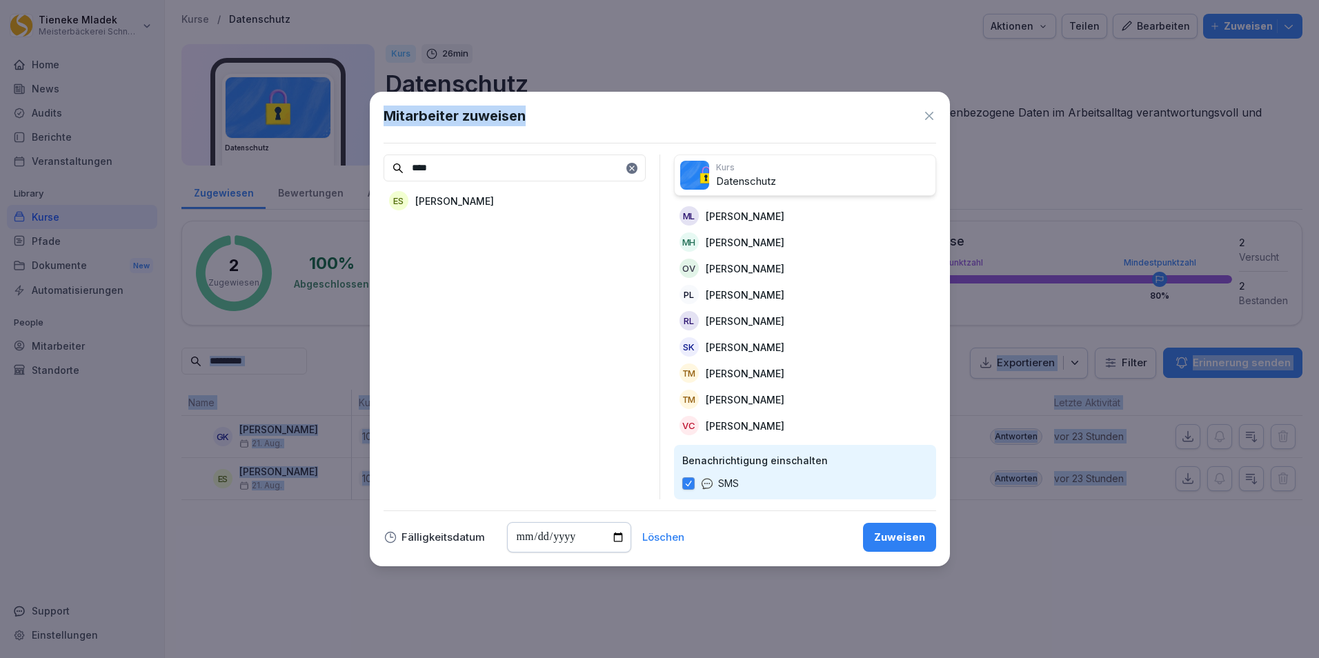
drag, startPoint x: 731, startPoint y: 108, endPoint x: 1668, endPoint y: 318, distance: 959.5
click at [1319, 318] on html "Tieneke Mladek Meisterbäckerei Schneckenburger Home News Audits Berichte Verans…" at bounding box center [659, 329] width 1319 height 658
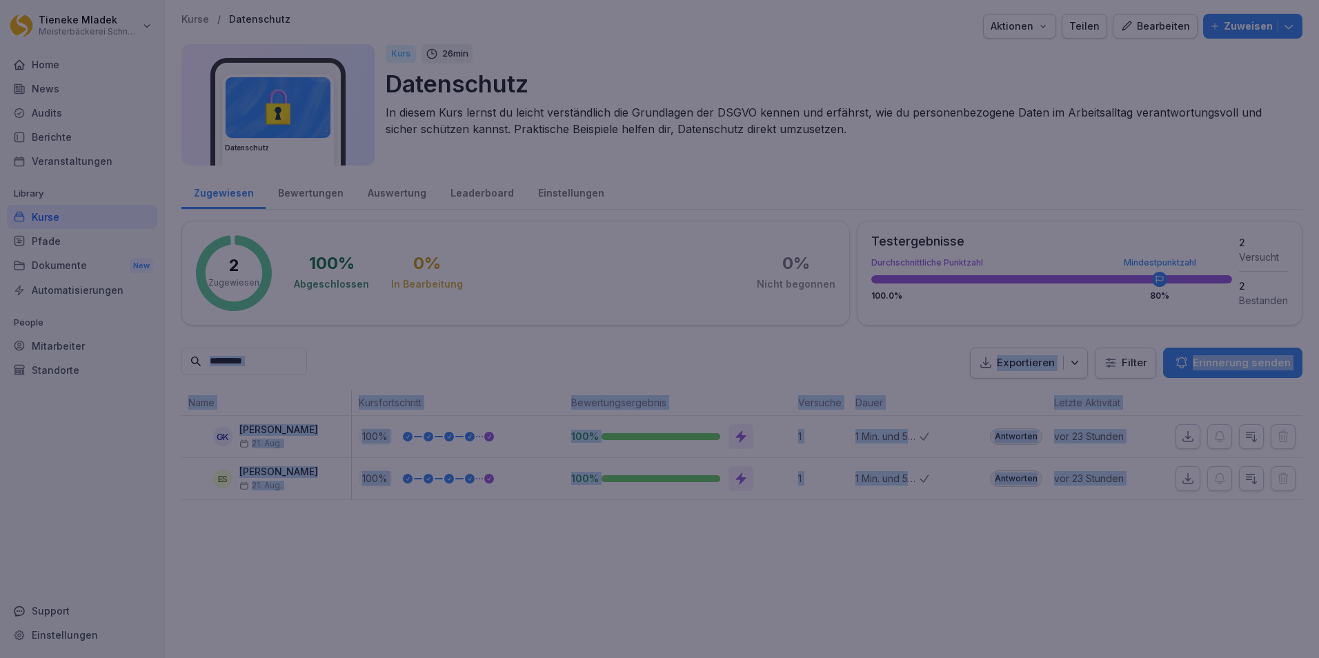
click at [1067, 161] on div at bounding box center [659, 329] width 1319 height 658
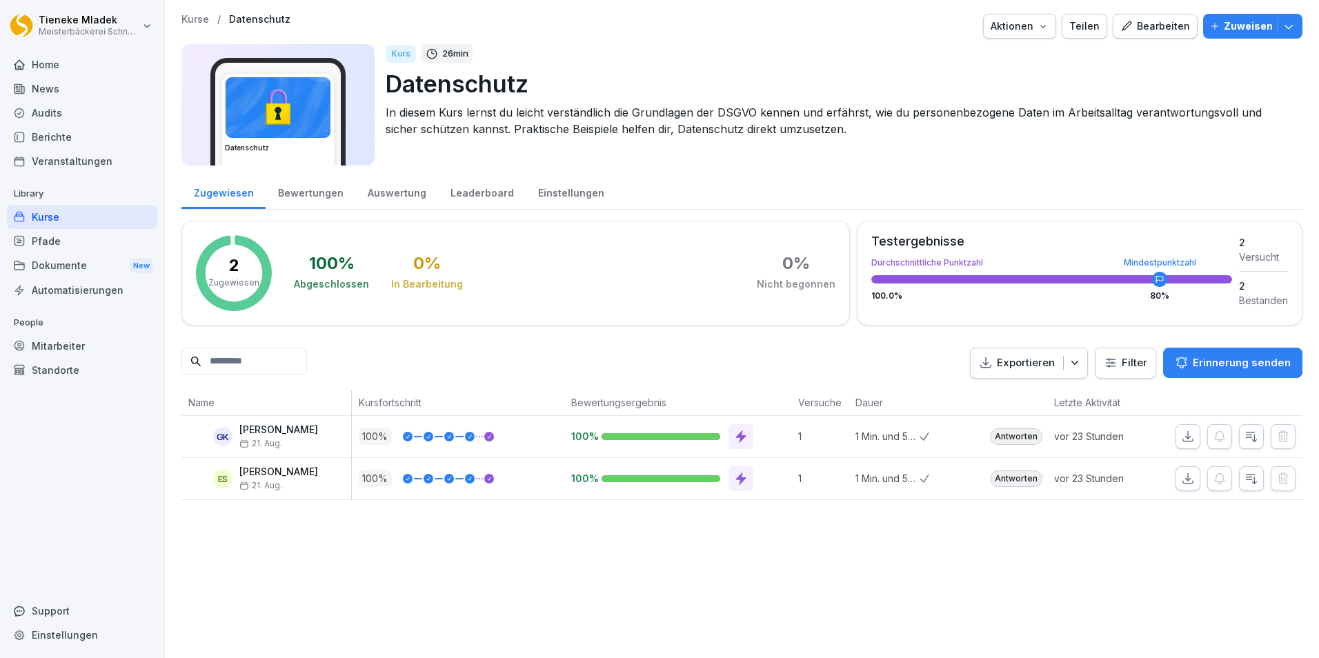
click at [1282, 32] on icon "button" at bounding box center [1289, 26] width 14 height 14
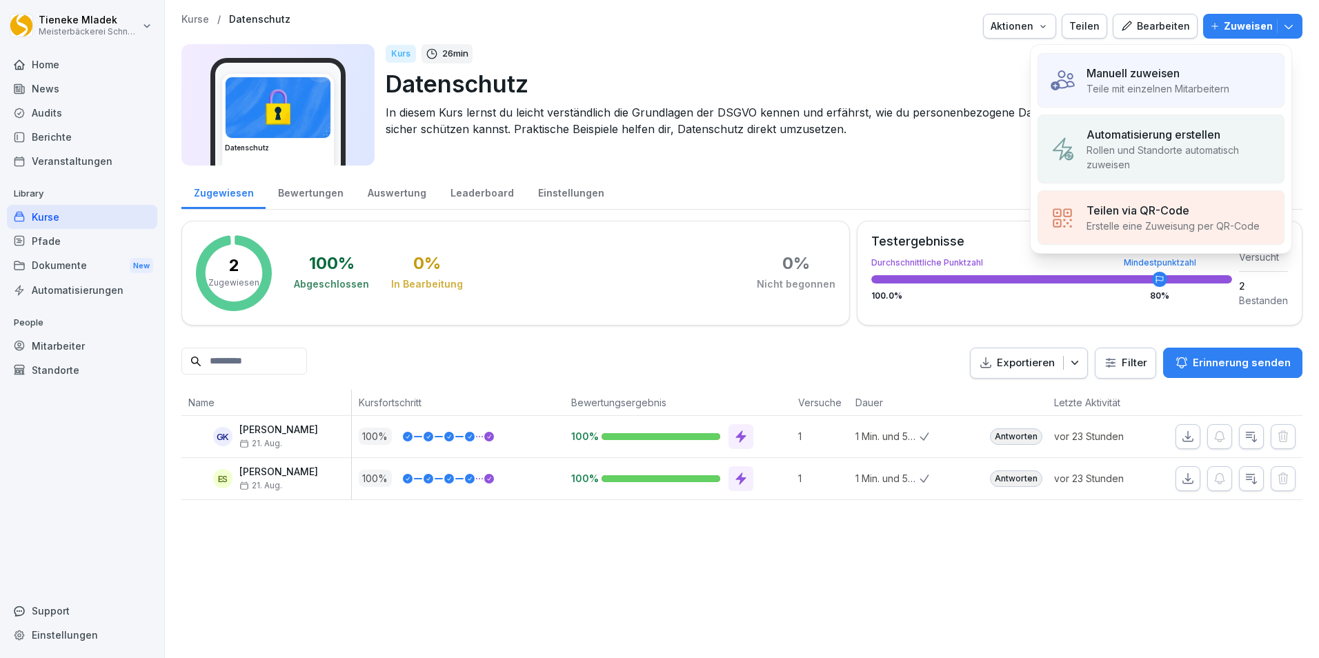
click at [1143, 72] on p "Manuell zuweisen" at bounding box center [1133, 73] width 93 height 17
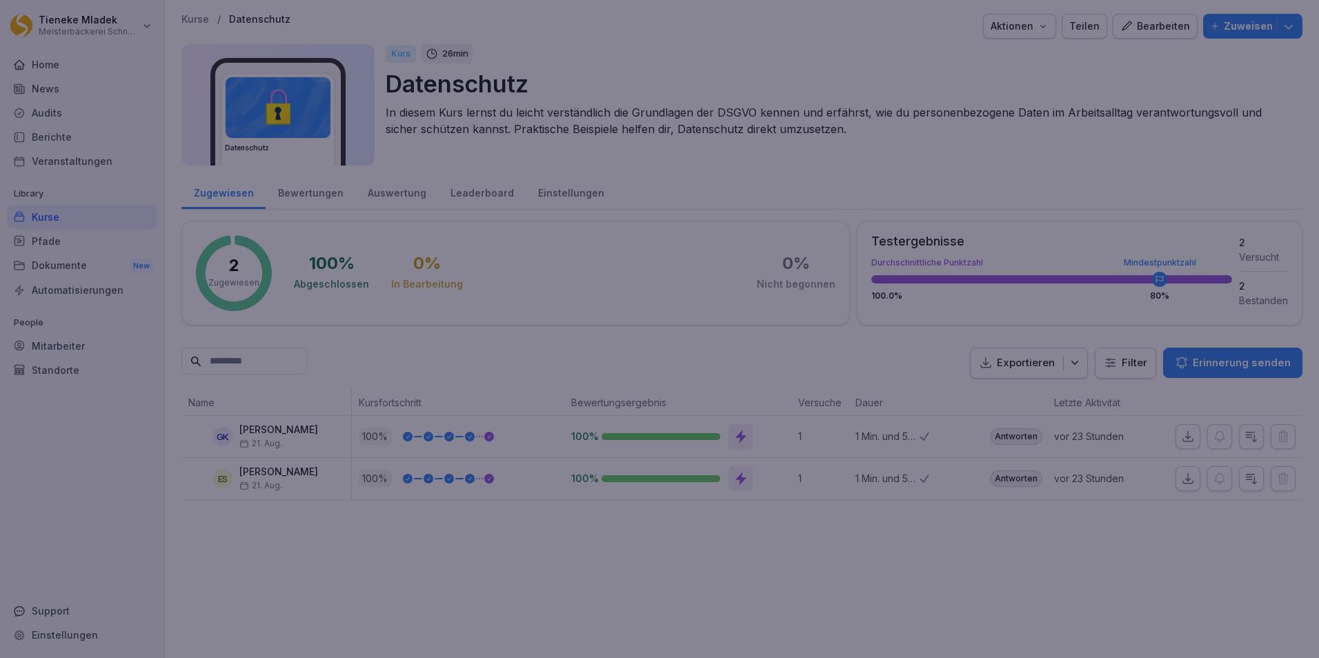
click at [974, 542] on div at bounding box center [659, 329] width 1319 height 658
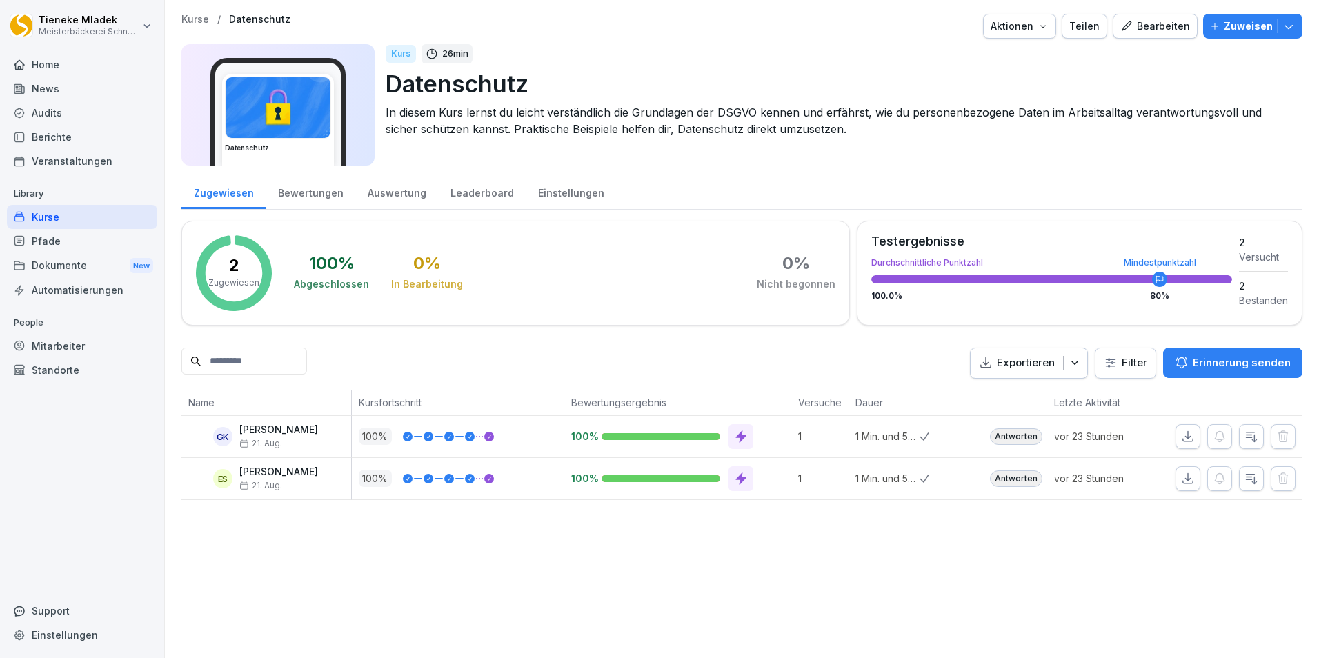
click at [1234, 29] on p "Zuweisen" at bounding box center [1248, 26] width 49 height 15
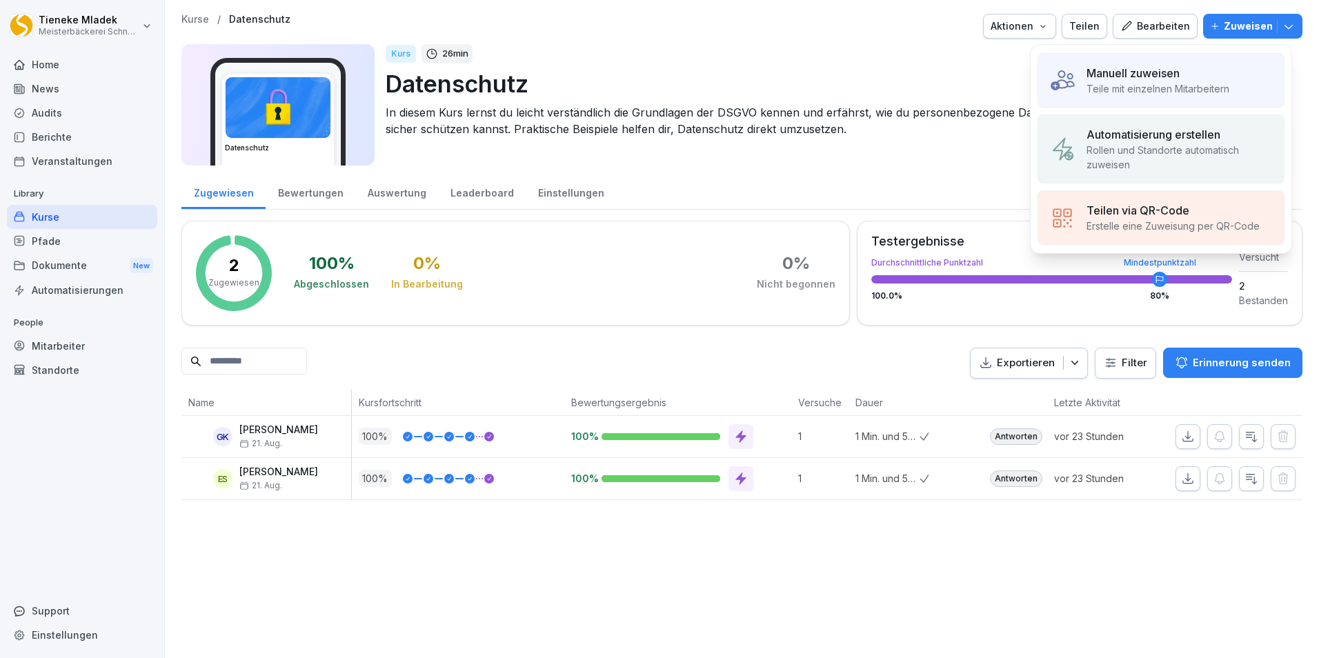
click at [856, 38] on div at bounding box center [637, 26] width 682 height 25
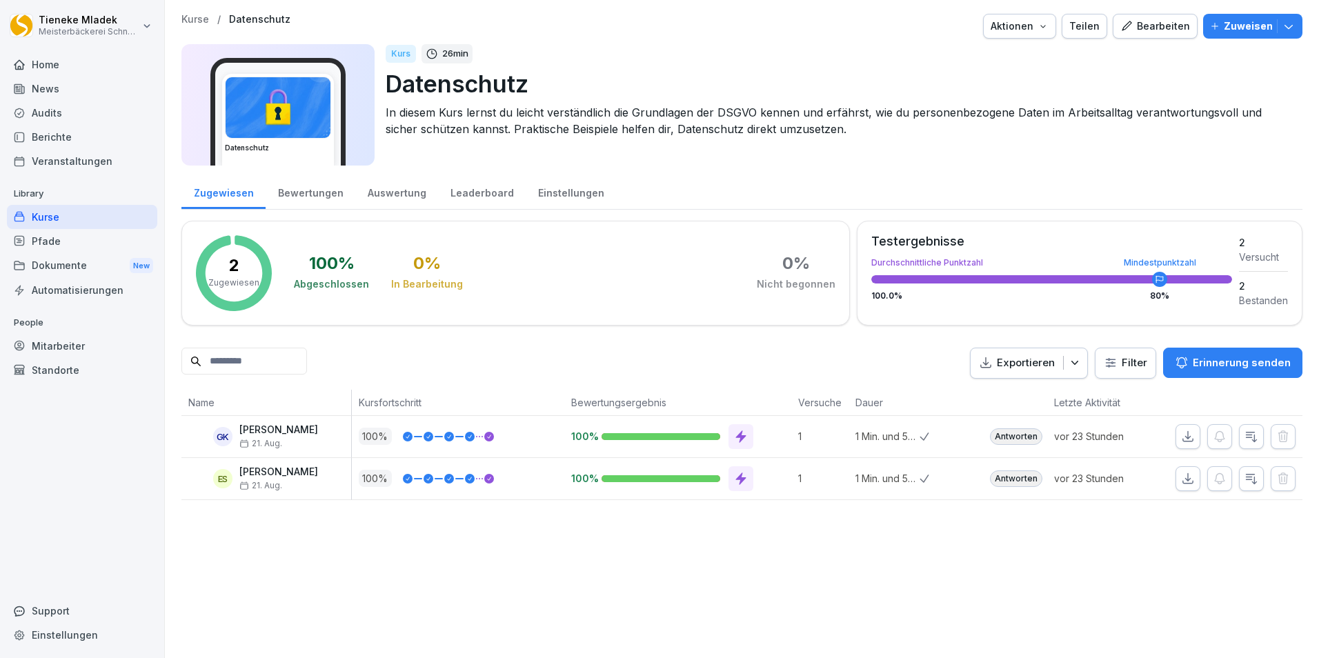
click at [1215, 27] on div "Zuweisen" at bounding box center [1253, 26] width 86 height 15
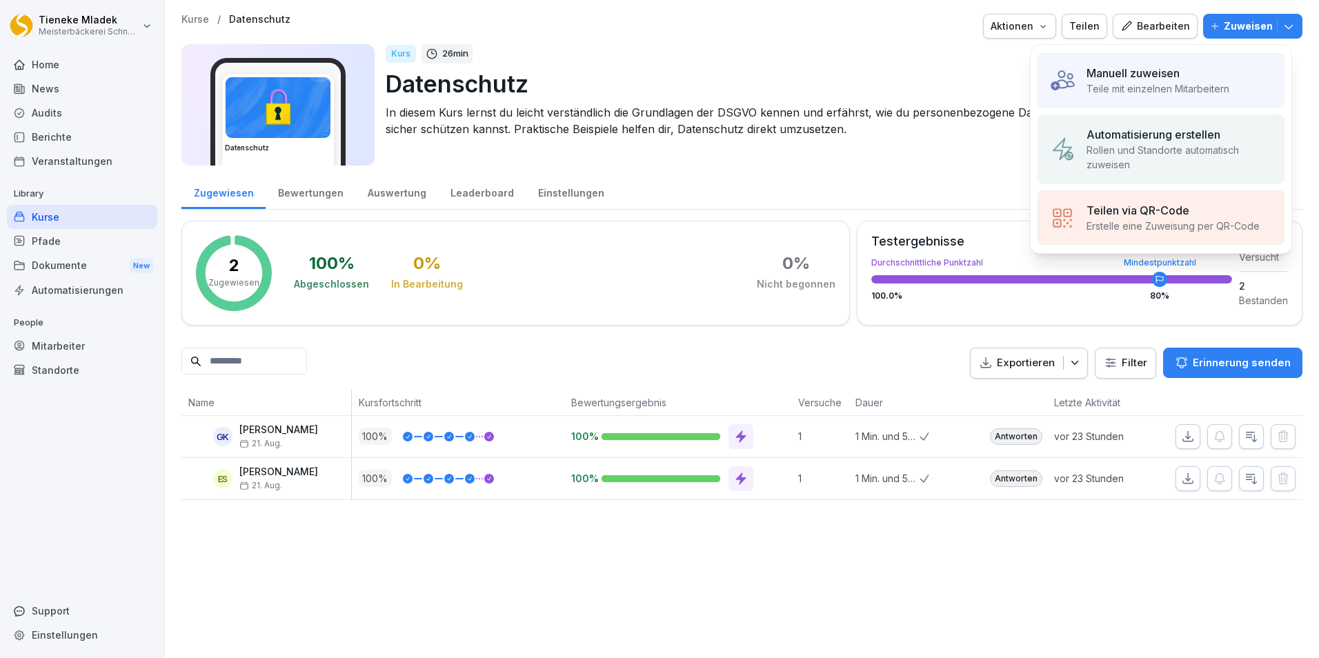
click at [1088, 84] on p "Teile mit einzelnen Mitarbeitern" at bounding box center [1158, 88] width 143 height 14
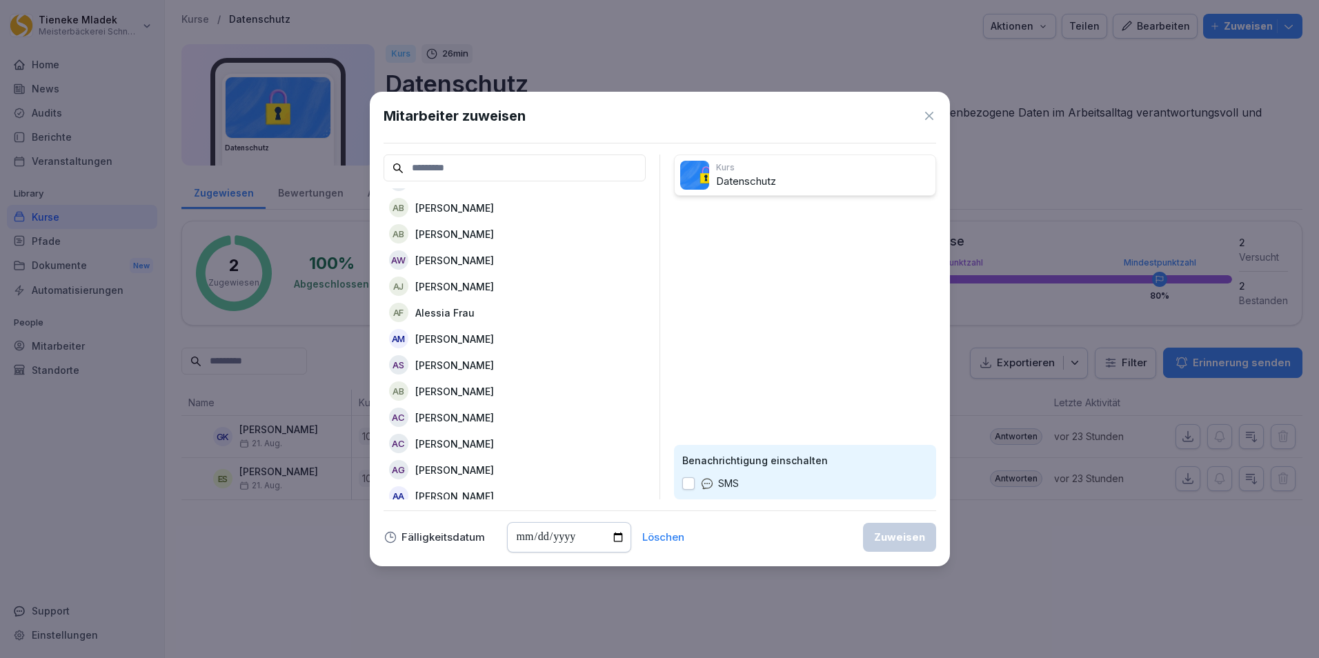
scroll to position [0, 0]
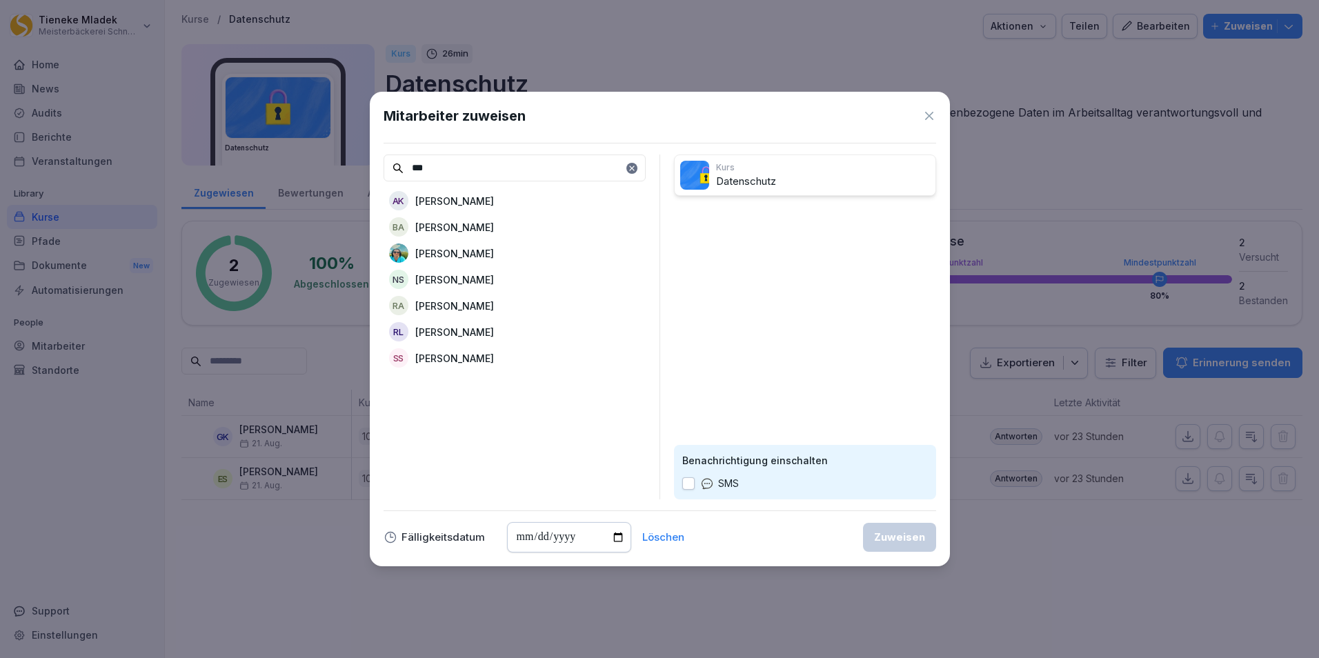
click at [457, 195] on p "Adisa Kursumovic" at bounding box center [454, 201] width 79 height 14
drag, startPoint x: 442, startPoint y: 162, endPoint x: 408, endPoint y: 170, distance: 35.5
click at [408, 170] on input "***" at bounding box center [515, 168] width 262 height 27
click at [494, 357] on p "Andreas Szablewski" at bounding box center [454, 358] width 79 height 14
drag, startPoint x: 474, startPoint y: 168, endPoint x: 386, endPoint y: 158, distance: 88.8
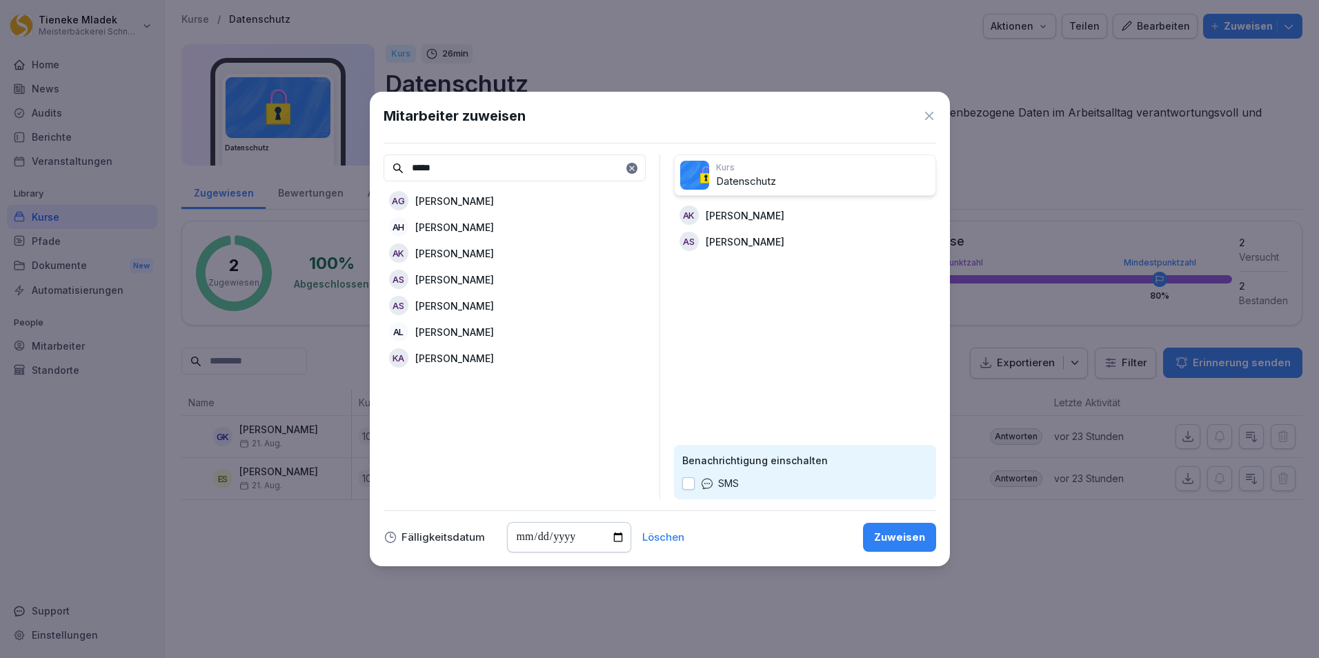
click at [386, 158] on input "*****" at bounding box center [515, 168] width 262 height 27
type input "*"
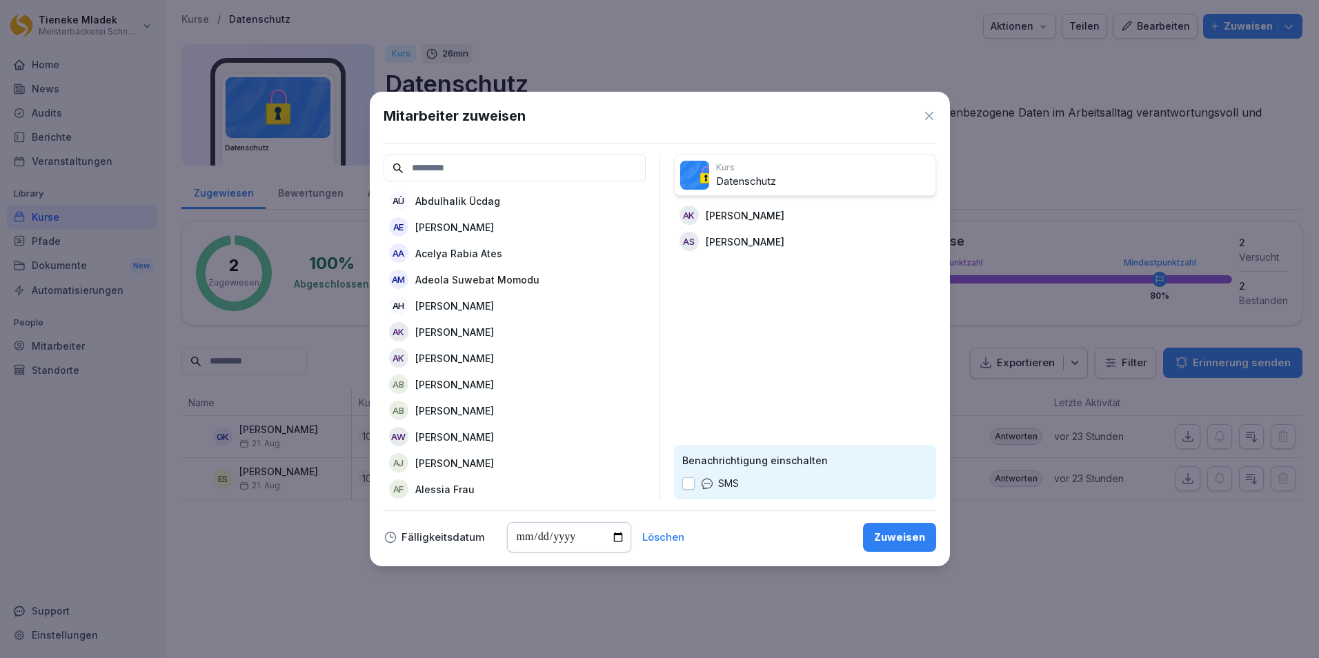
click at [929, 117] on icon at bounding box center [929, 116] width 14 height 14
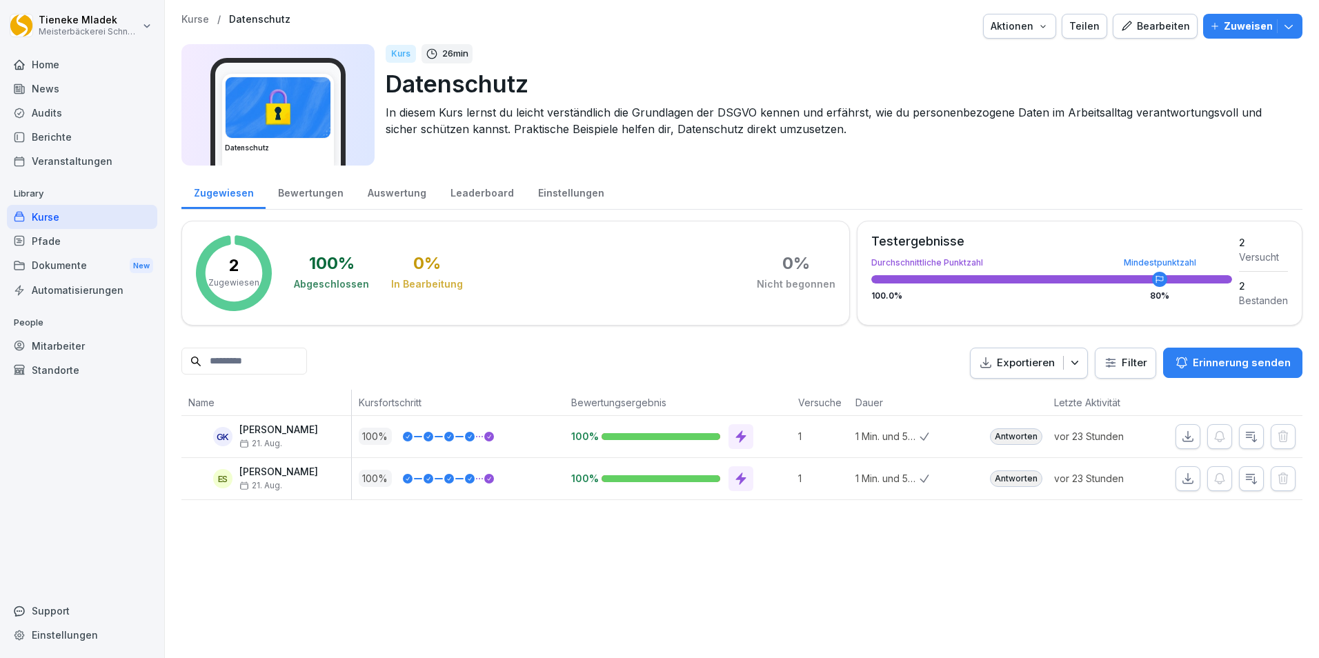
click at [70, 346] on div "Mitarbeiter" at bounding box center [82, 346] width 150 height 24
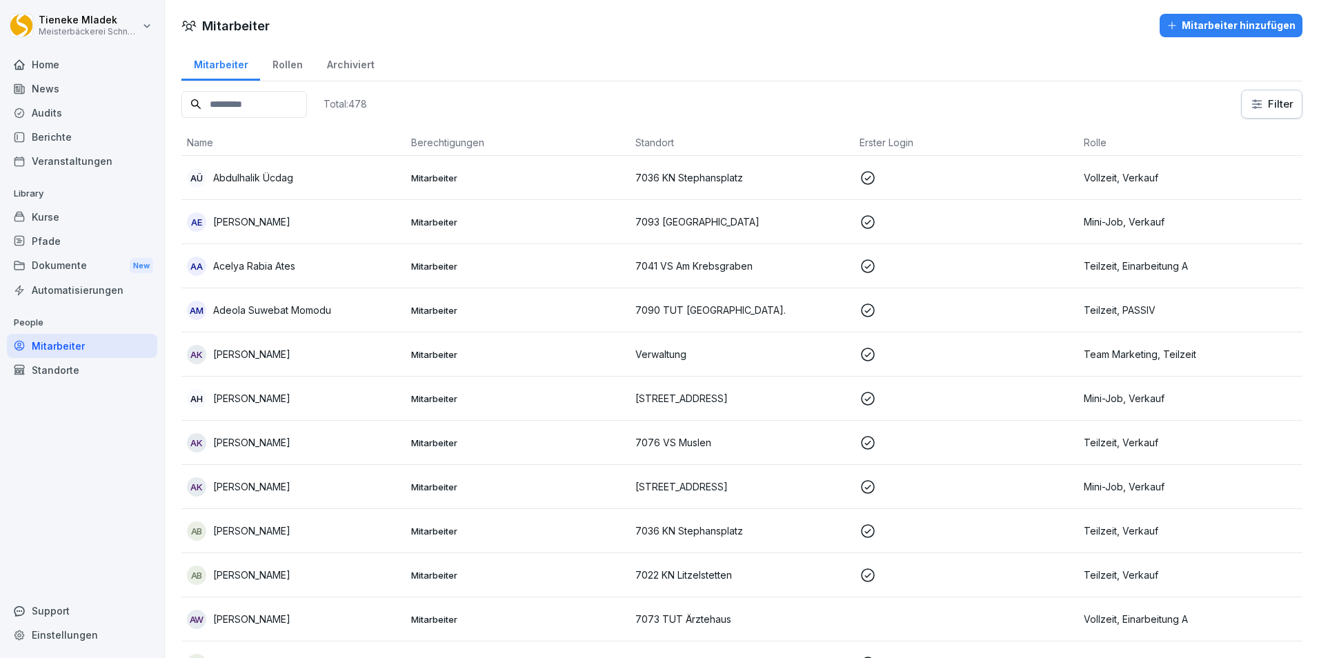
click at [213, 107] on input at bounding box center [244, 104] width 126 height 27
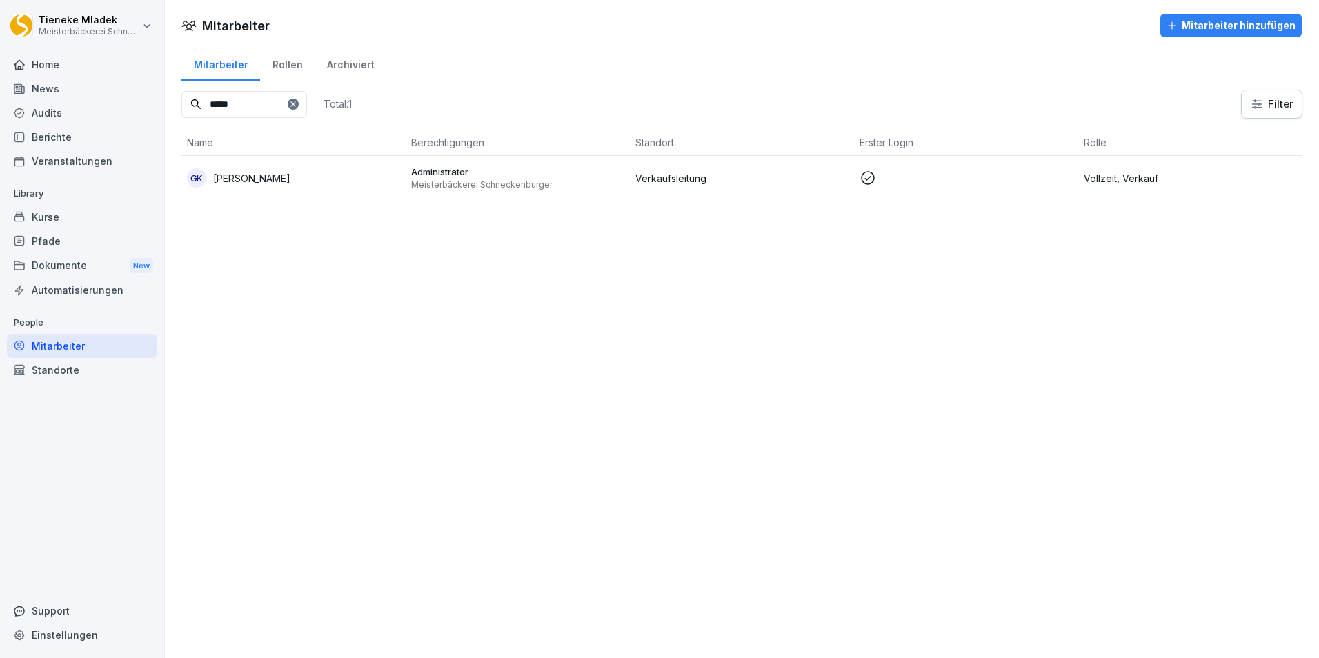
type input "*****"
click at [495, 179] on p "Meisterbäckerei Schneckenburger" at bounding box center [517, 184] width 213 height 11
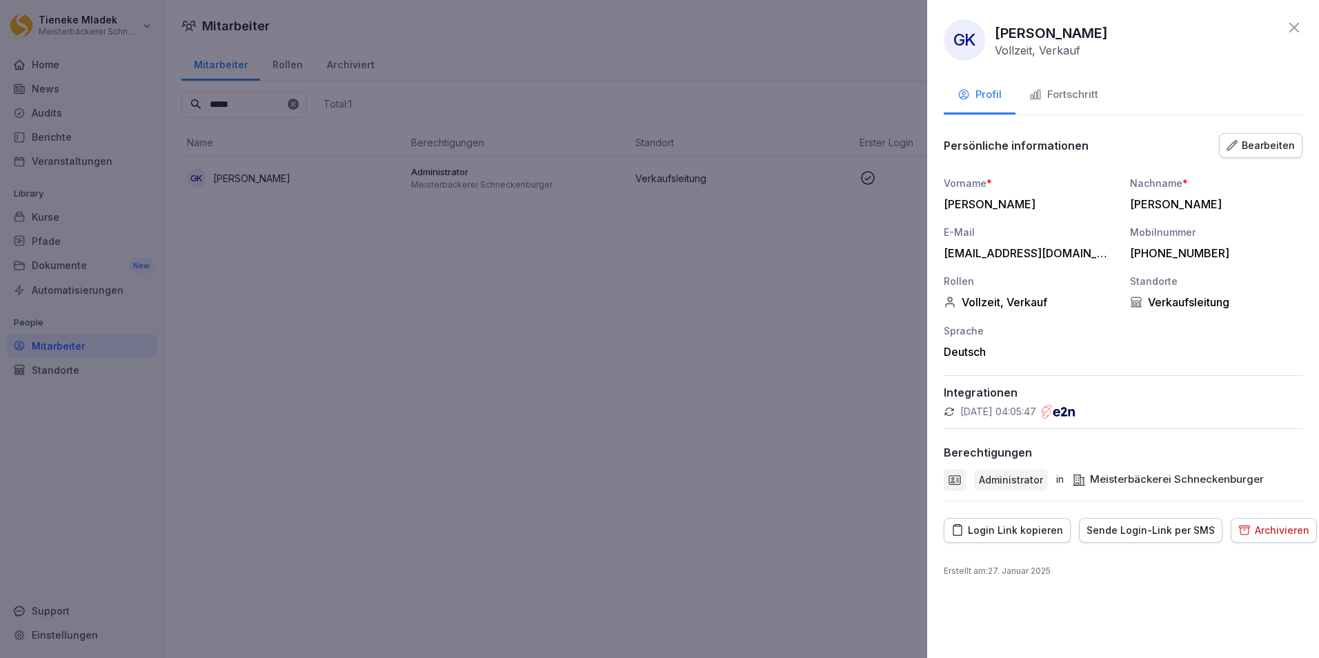
click at [666, 325] on div at bounding box center [659, 329] width 1319 height 658
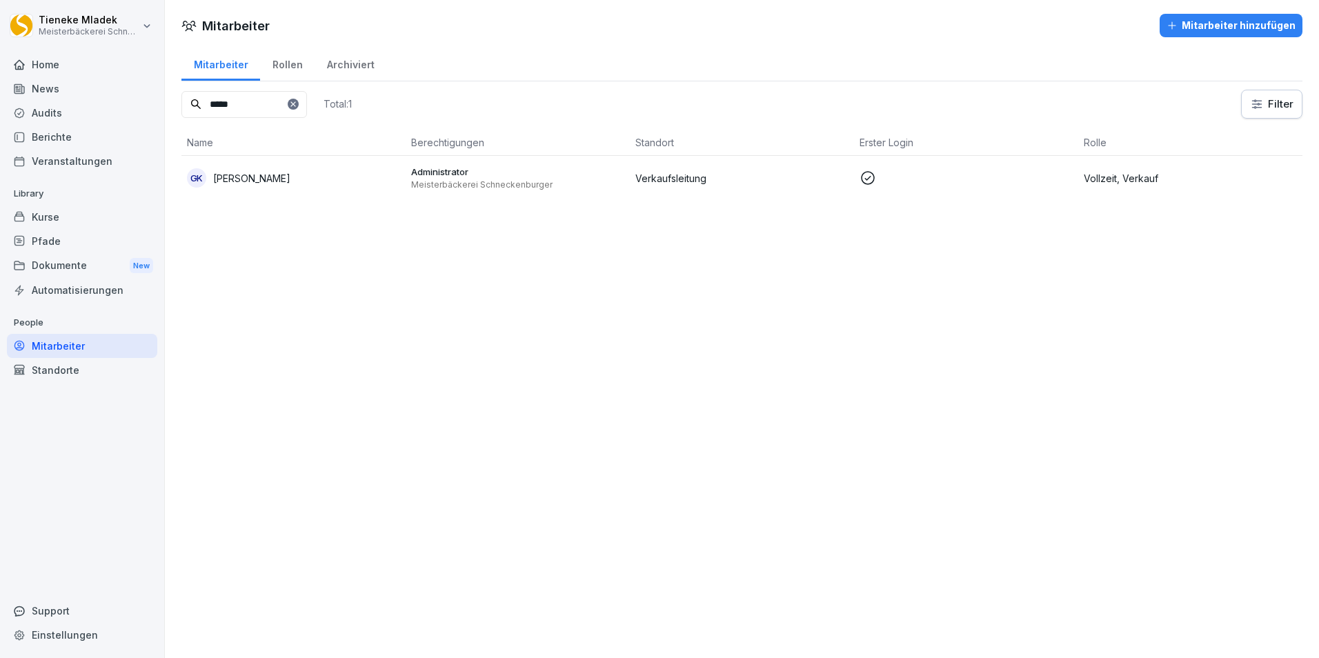
click at [297, 105] on icon at bounding box center [293, 104] width 8 height 8
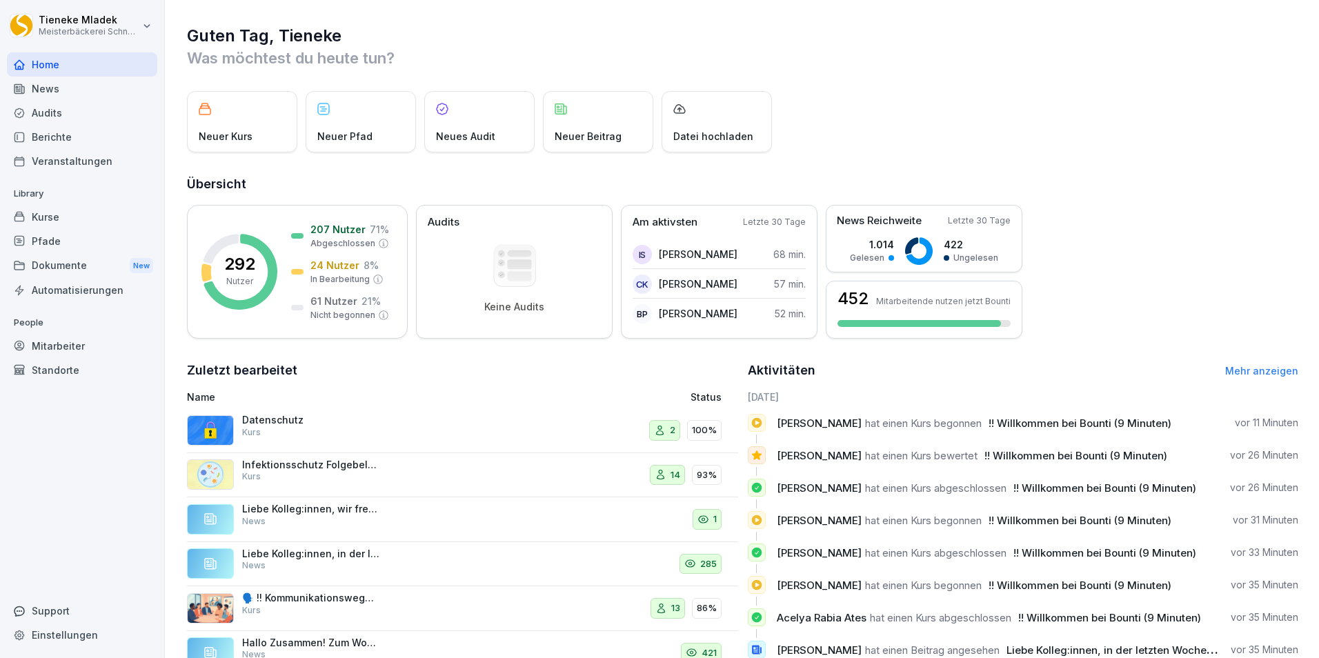
click at [68, 368] on div "Standorte" at bounding box center [82, 370] width 150 height 24
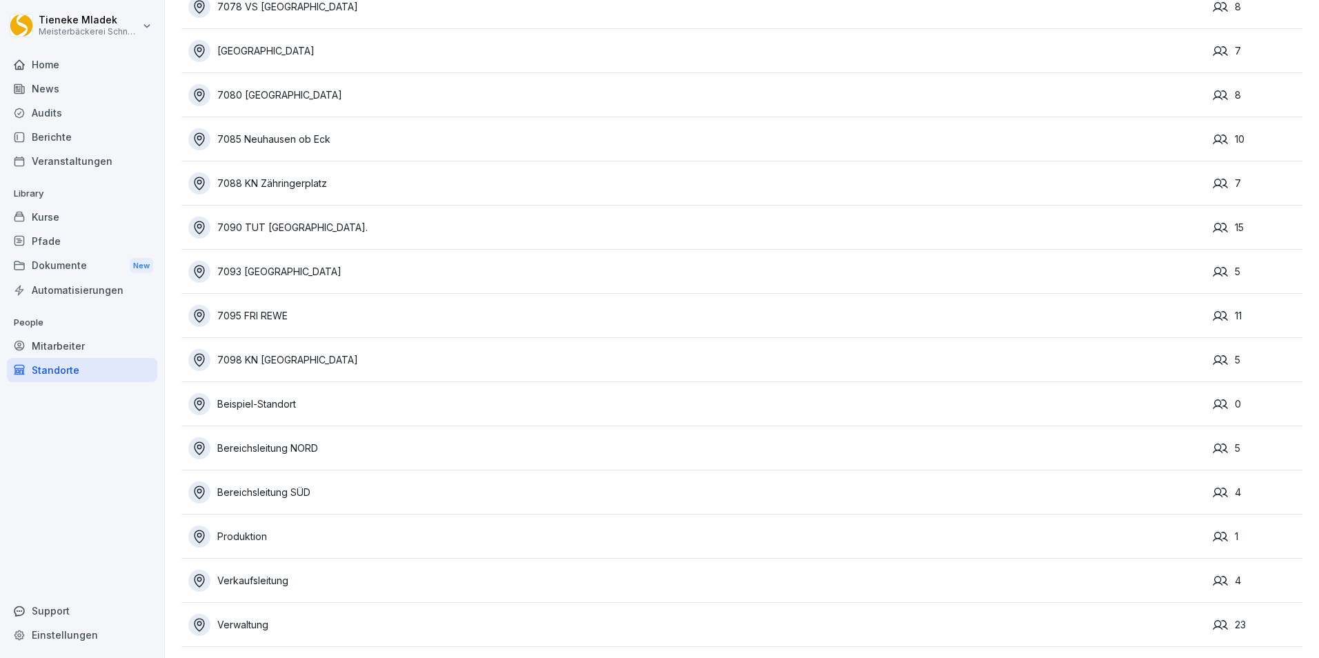
scroll to position [2349, 0]
click at [273, 614] on div "Verwaltung" at bounding box center [697, 625] width 1018 height 22
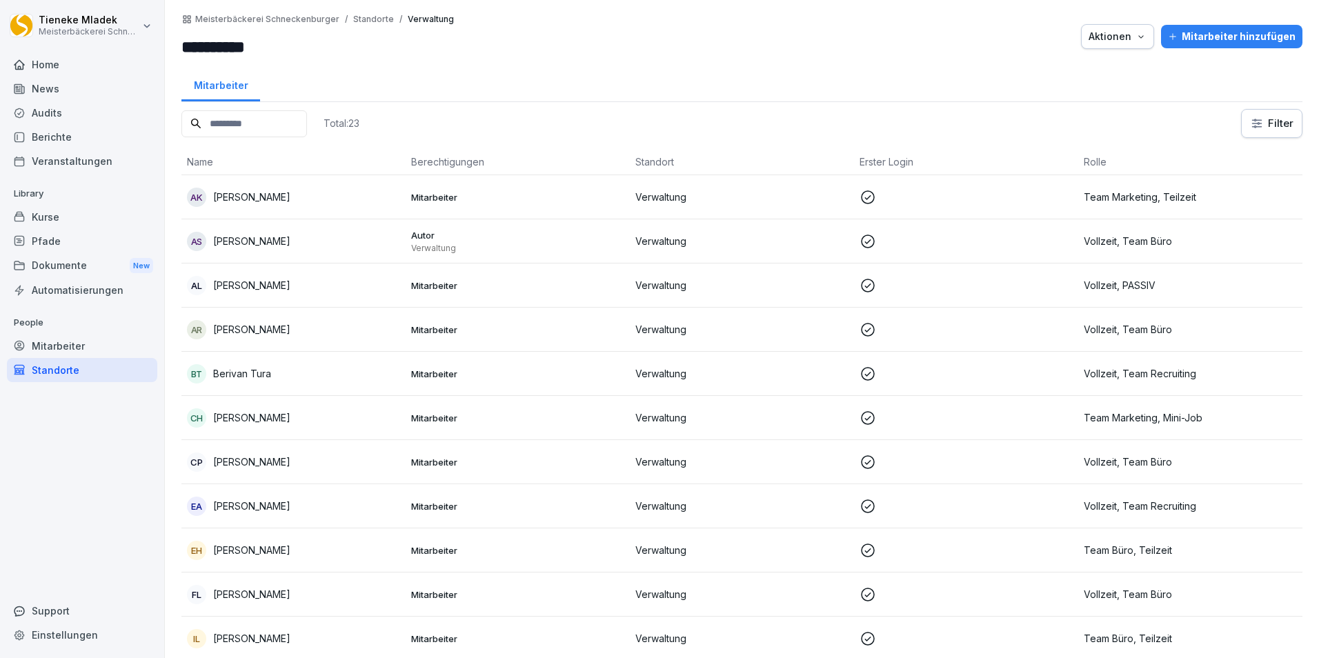
click at [73, 347] on div "Mitarbeiter" at bounding box center [82, 346] width 150 height 24
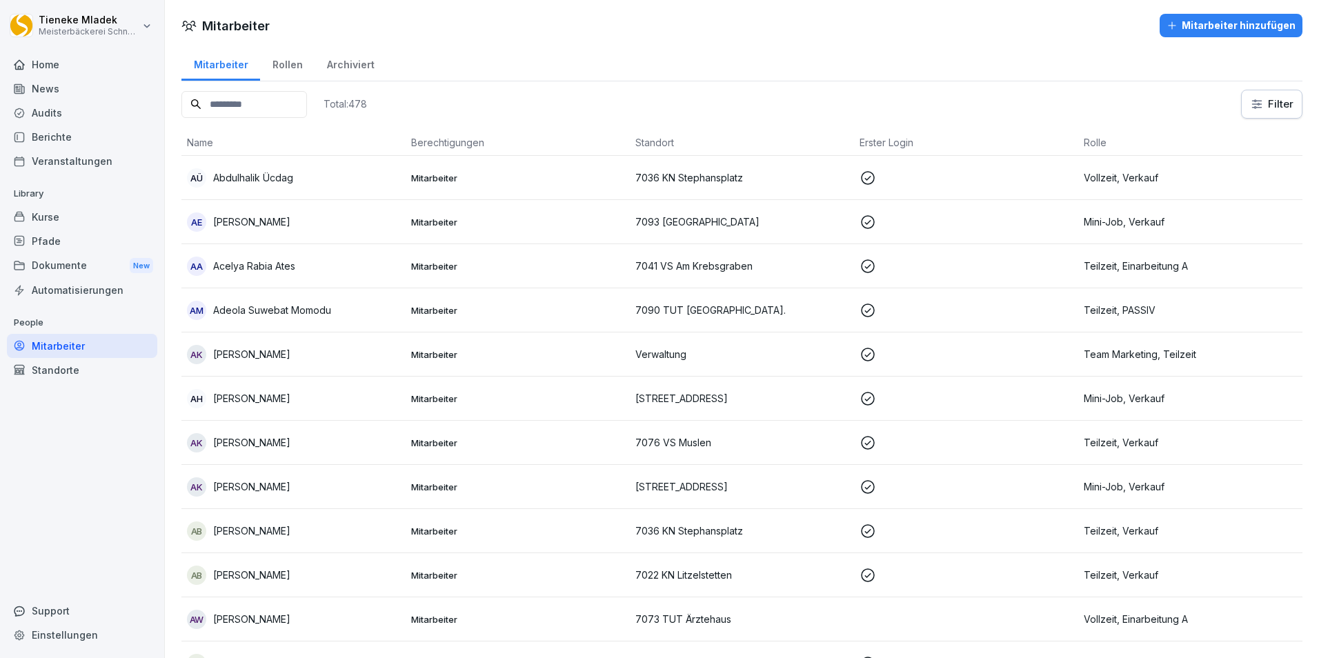
click at [290, 61] on div "Rollen" at bounding box center [287, 63] width 55 height 35
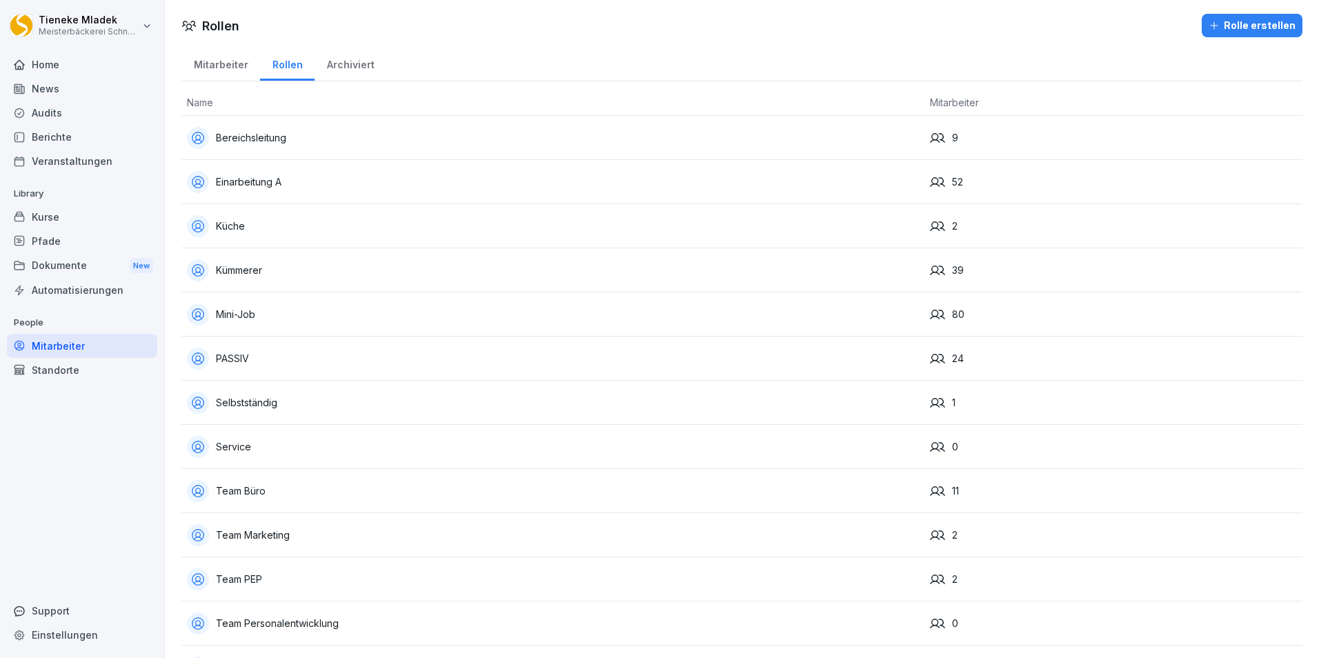
click at [80, 367] on div "Standorte" at bounding box center [82, 370] width 150 height 24
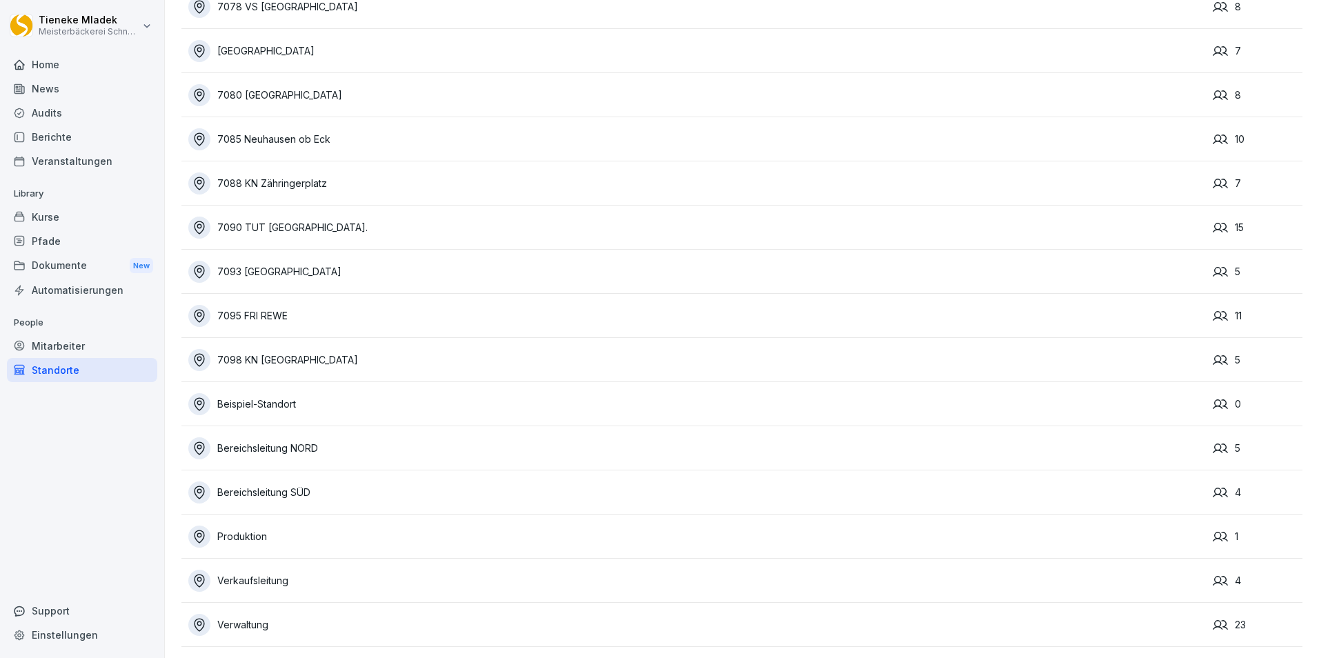
scroll to position [2349, 0]
click at [308, 616] on div "Verwaltung" at bounding box center [697, 625] width 1018 height 22
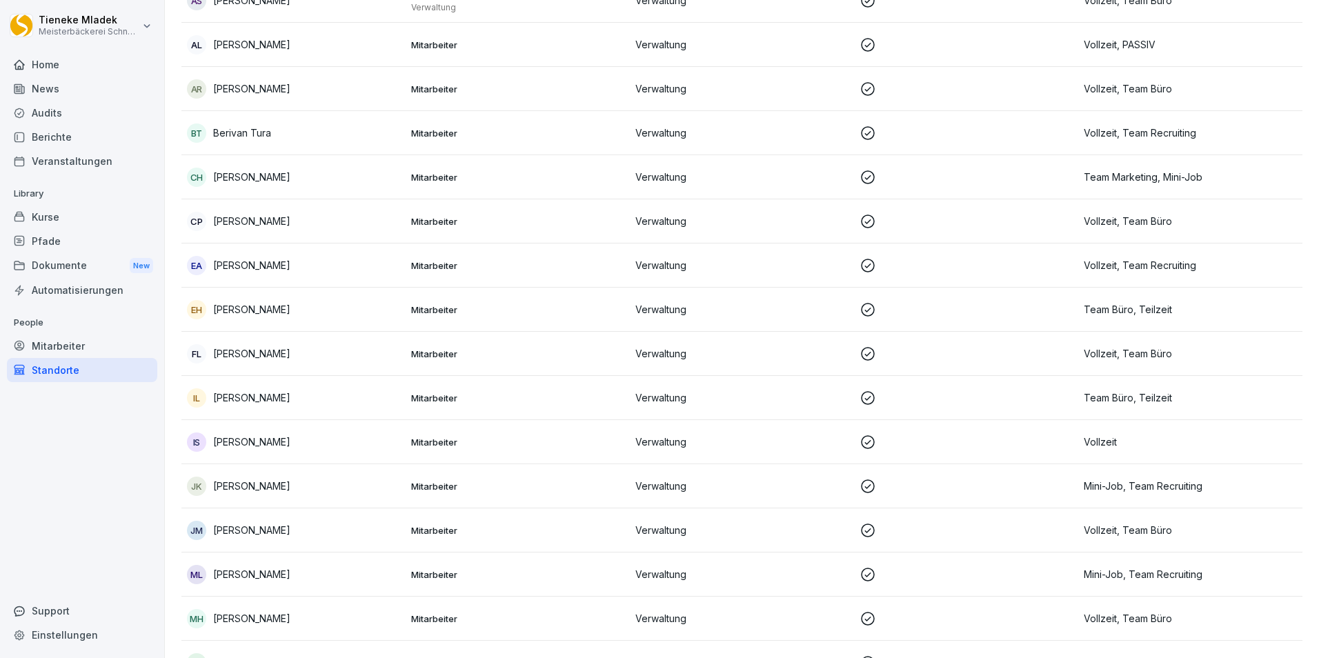
scroll to position [543, 0]
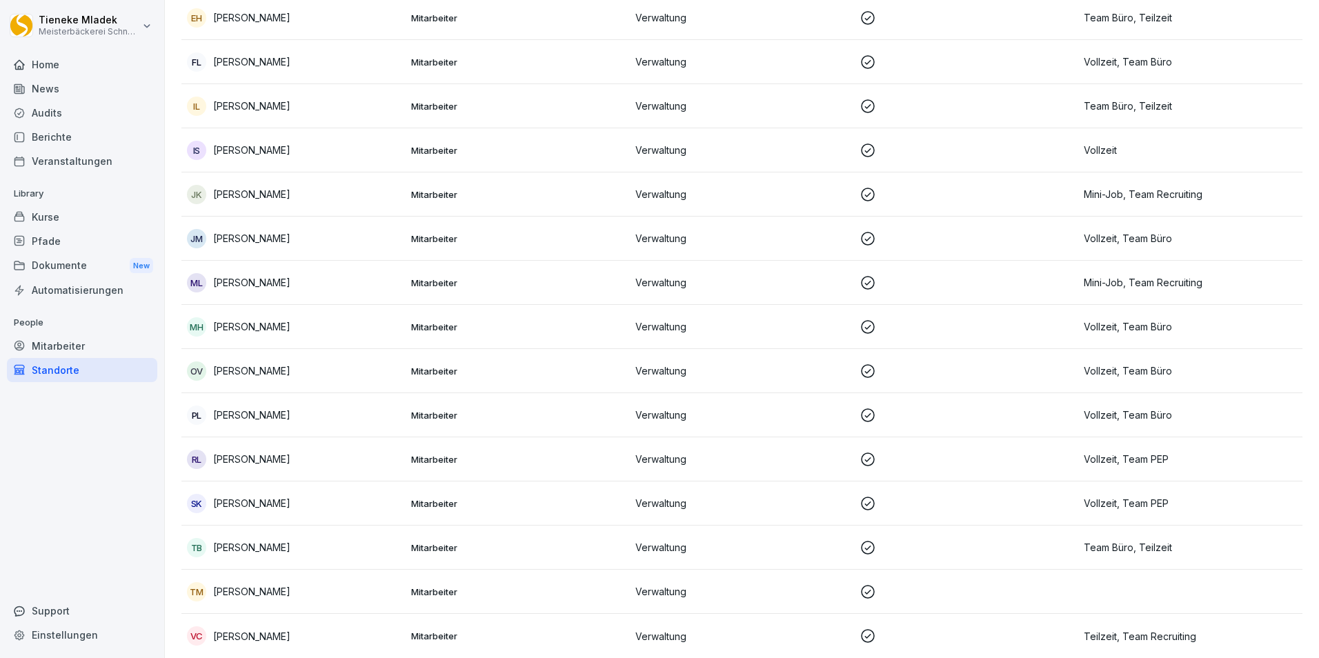
click at [342, 538] on div "TB Tanja Bazin" at bounding box center [293, 547] width 213 height 19
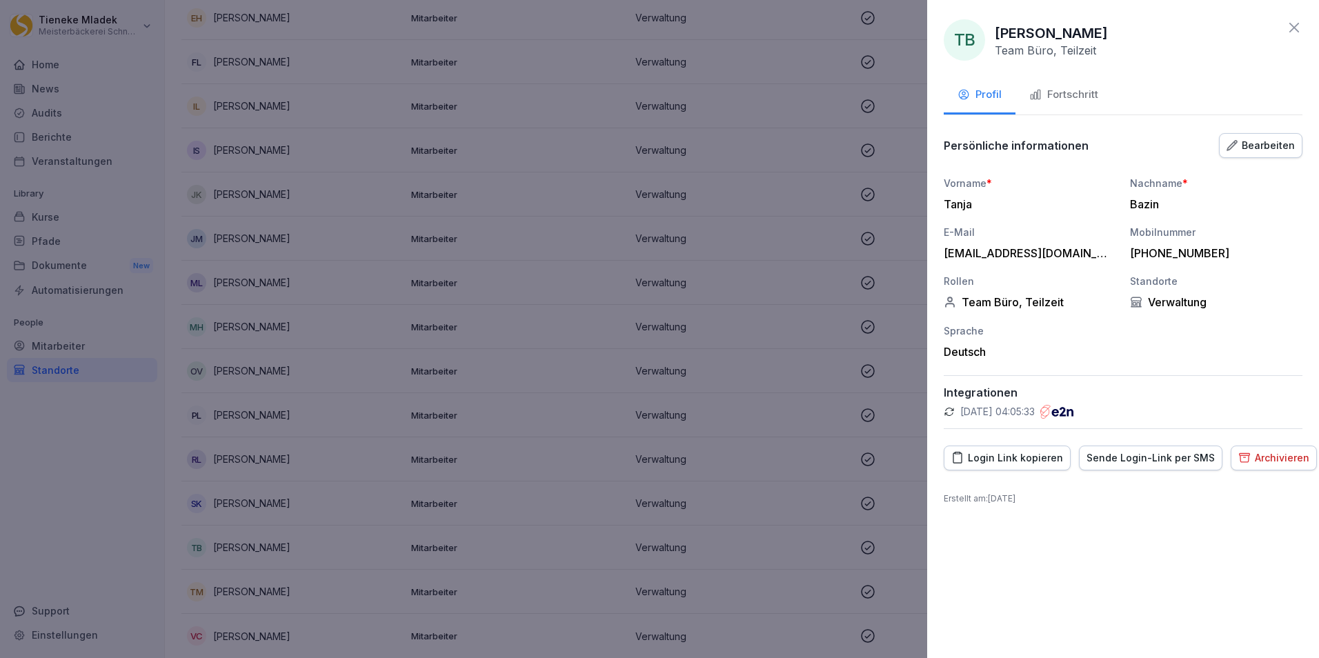
click at [1294, 29] on icon at bounding box center [1294, 27] width 17 height 17
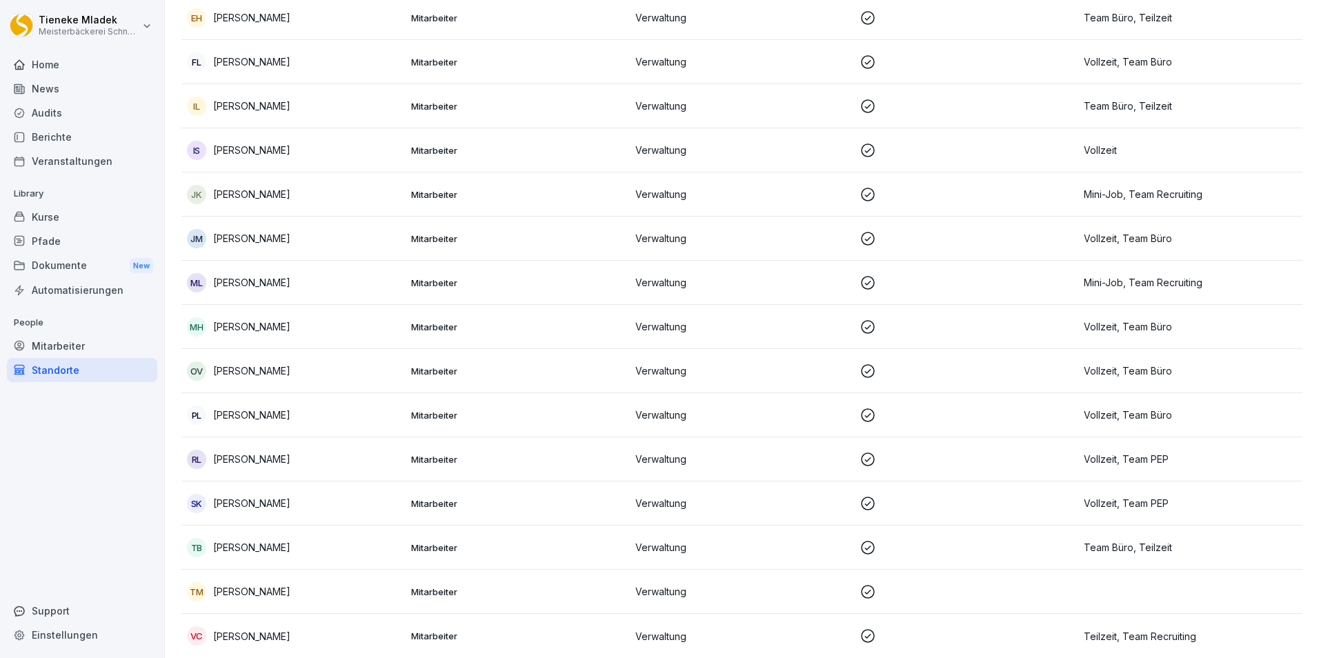
scroll to position [0, 0]
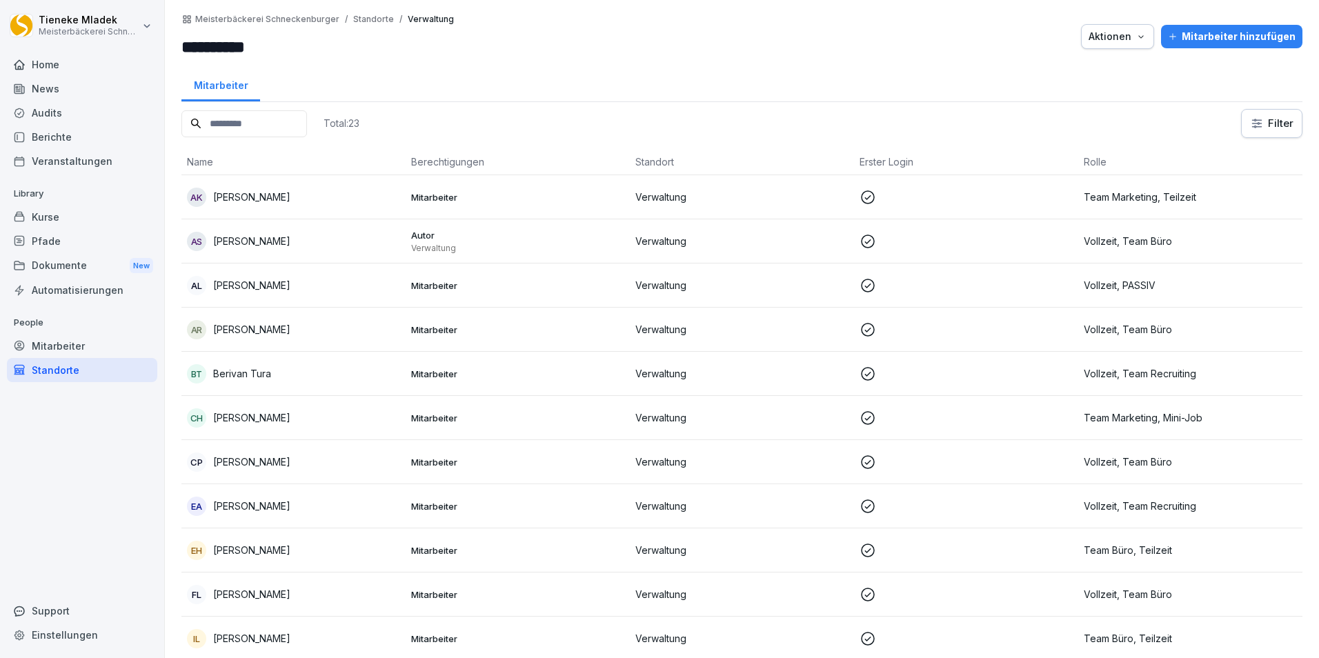
click at [307, 126] on input at bounding box center [244, 123] width 126 height 27
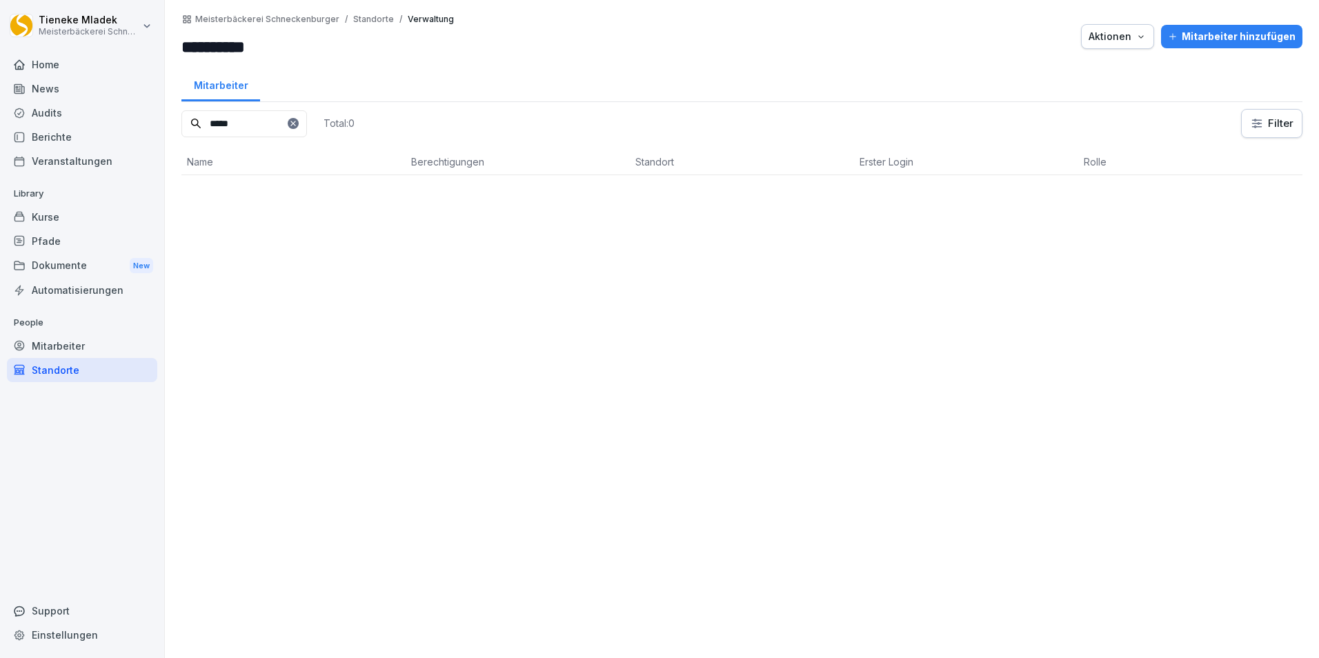
type input "******"
drag, startPoint x: 250, startPoint y: 120, endPoint x: 165, endPoint y: 124, distance: 85.7
click at [162, 121] on div "**********" at bounding box center [659, 329] width 1319 height 658
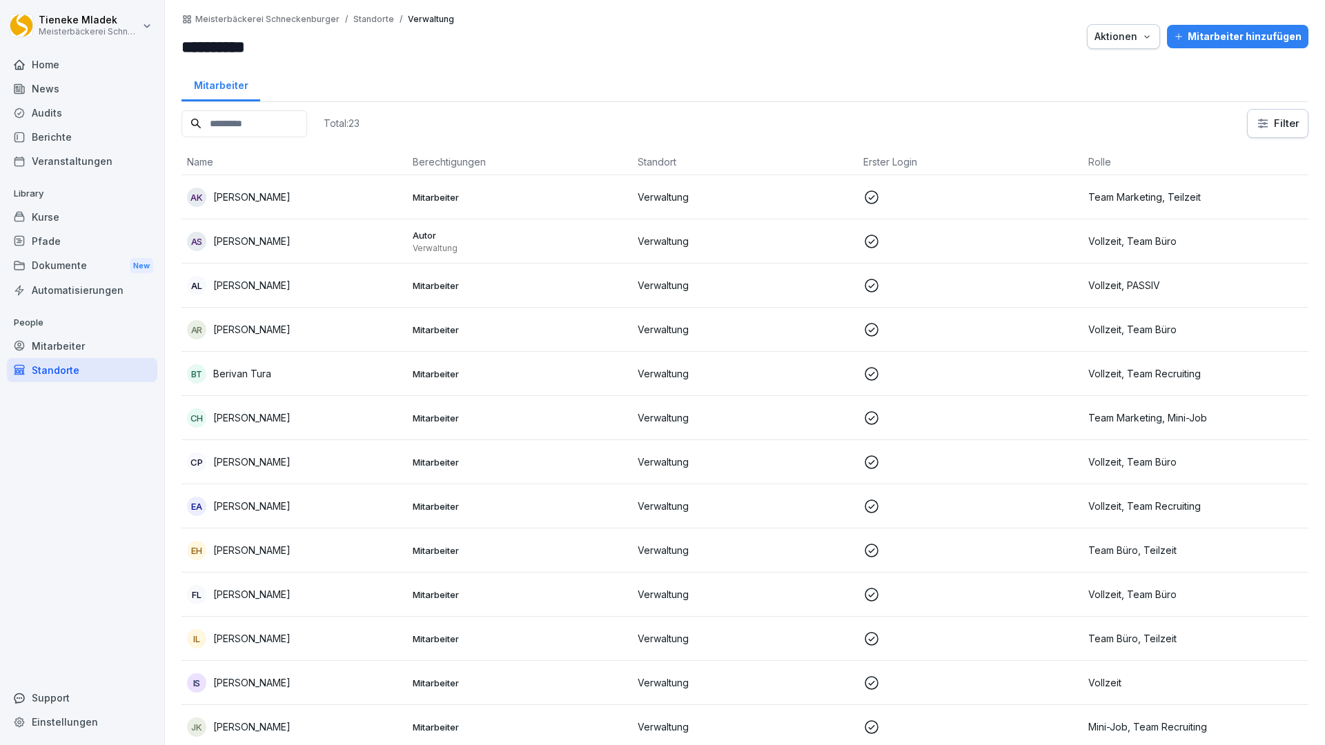
click at [54, 92] on div "News" at bounding box center [82, 89] width 150 height 24
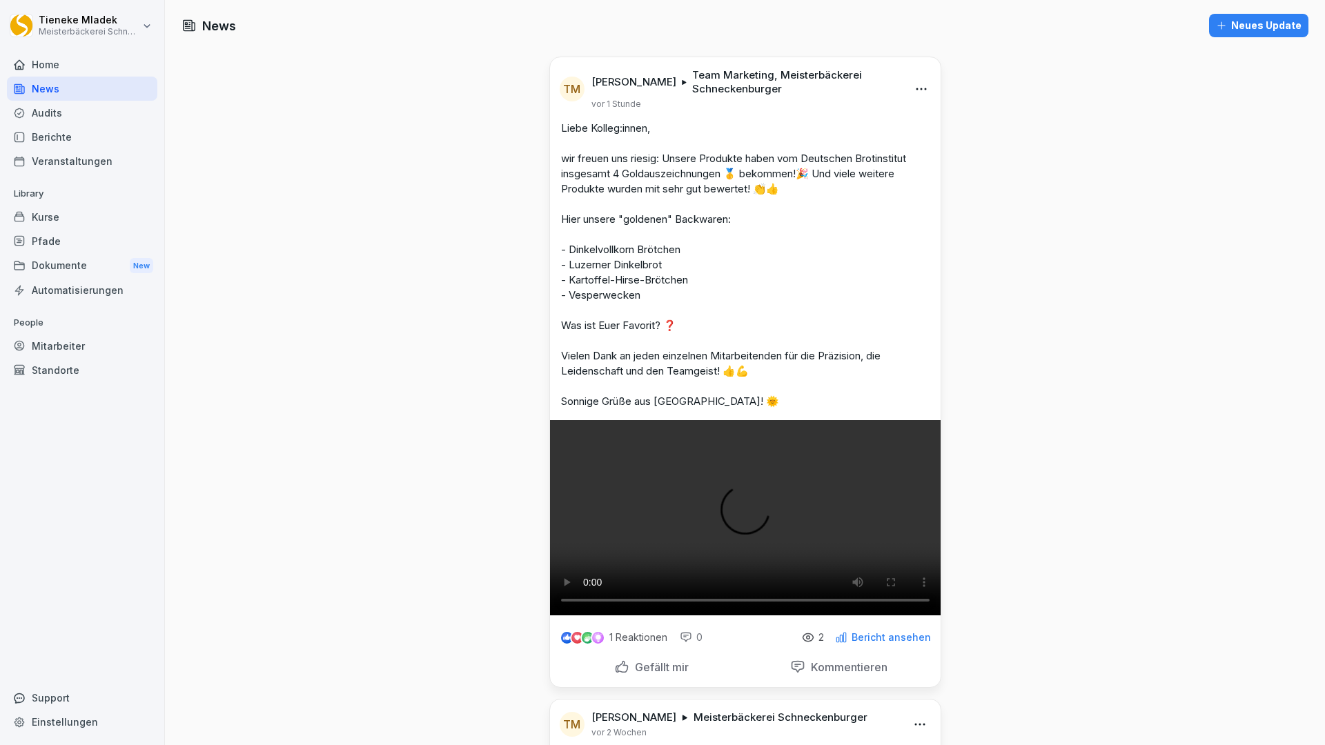
click at [915, 89] on html "Tieneke Mladek Meisterbäckerei Schneckenburger Home News Audits Berichte Verans…" at bounding box center [662, 372] width 1325 height 745
click at [782, 115] on div "Bearbeiten" at bounding box center [839, 118] width 170 height 28
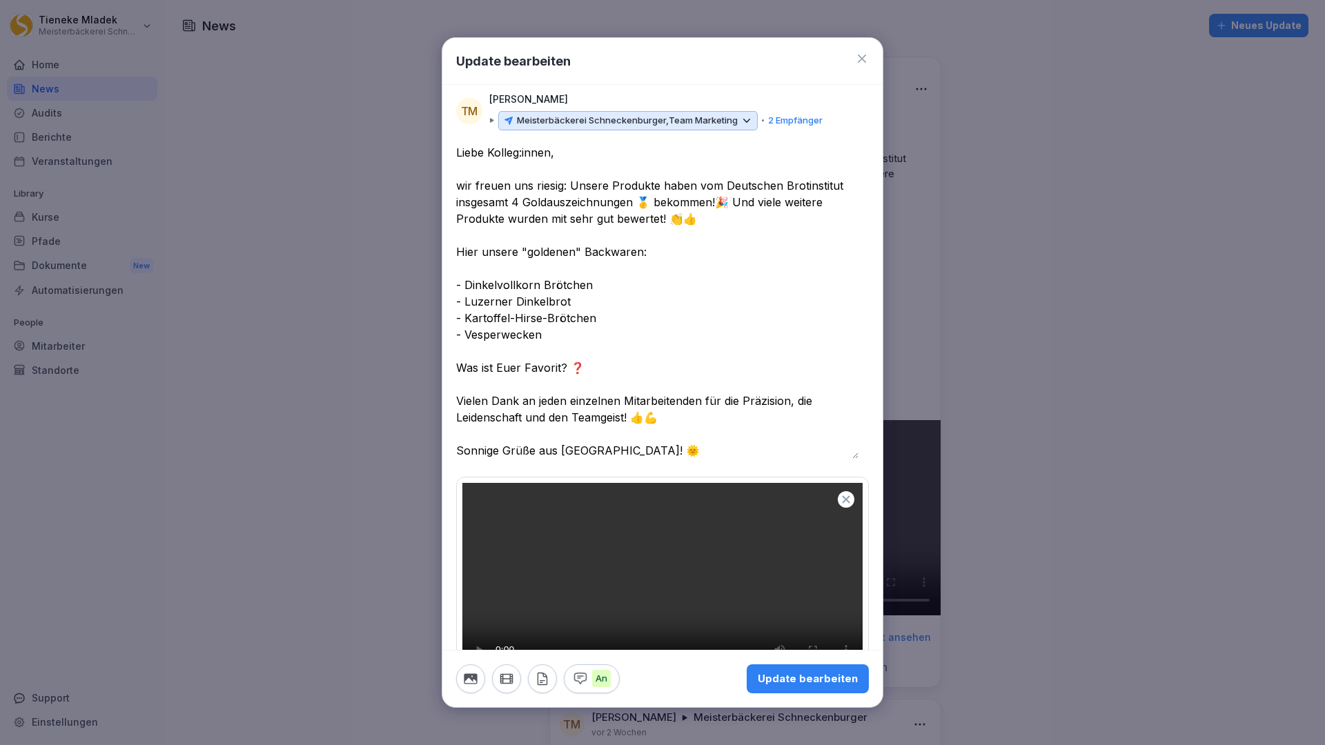
click at [748, 124] on icon at bounding box center [746, 121] width 12 height 12
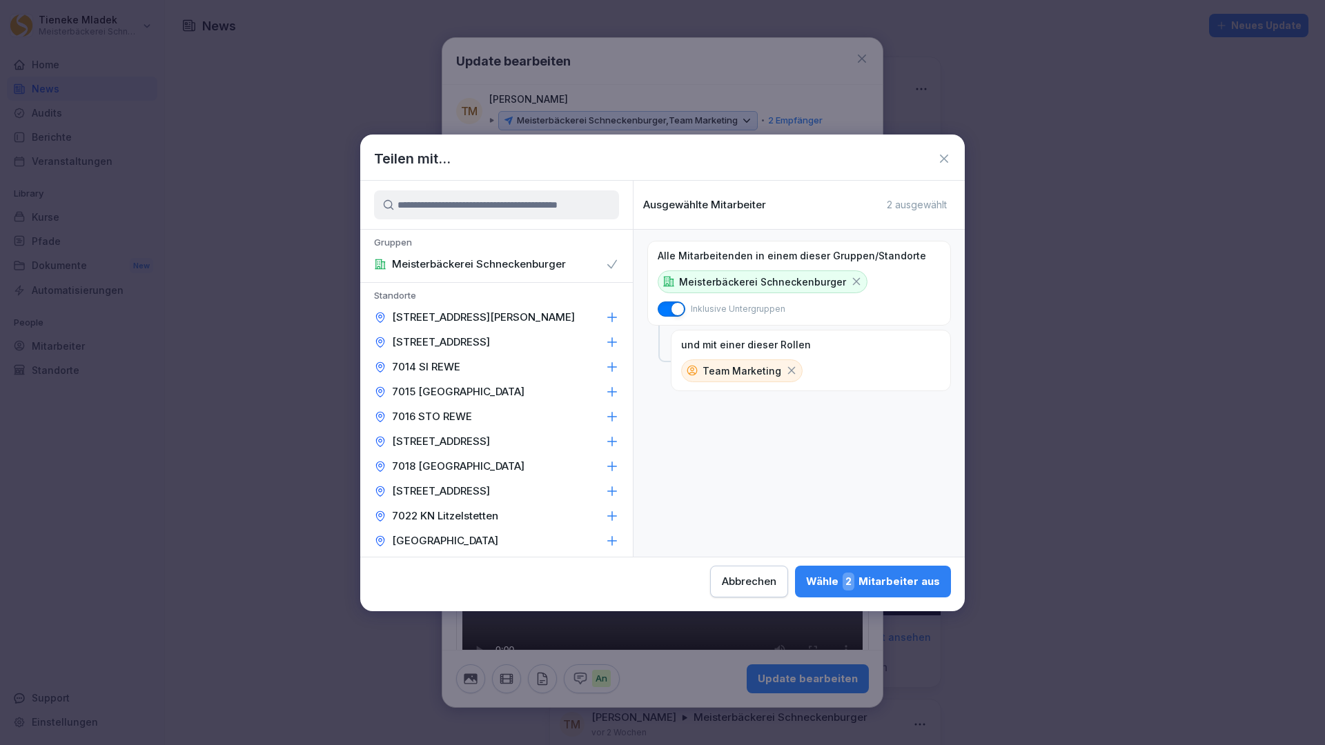
click at [787, 367] on icon at bounding box center [791, 370] width 12 height 12
click at [459, 205] on input at bounding box center [496, 204] width 245 height 29
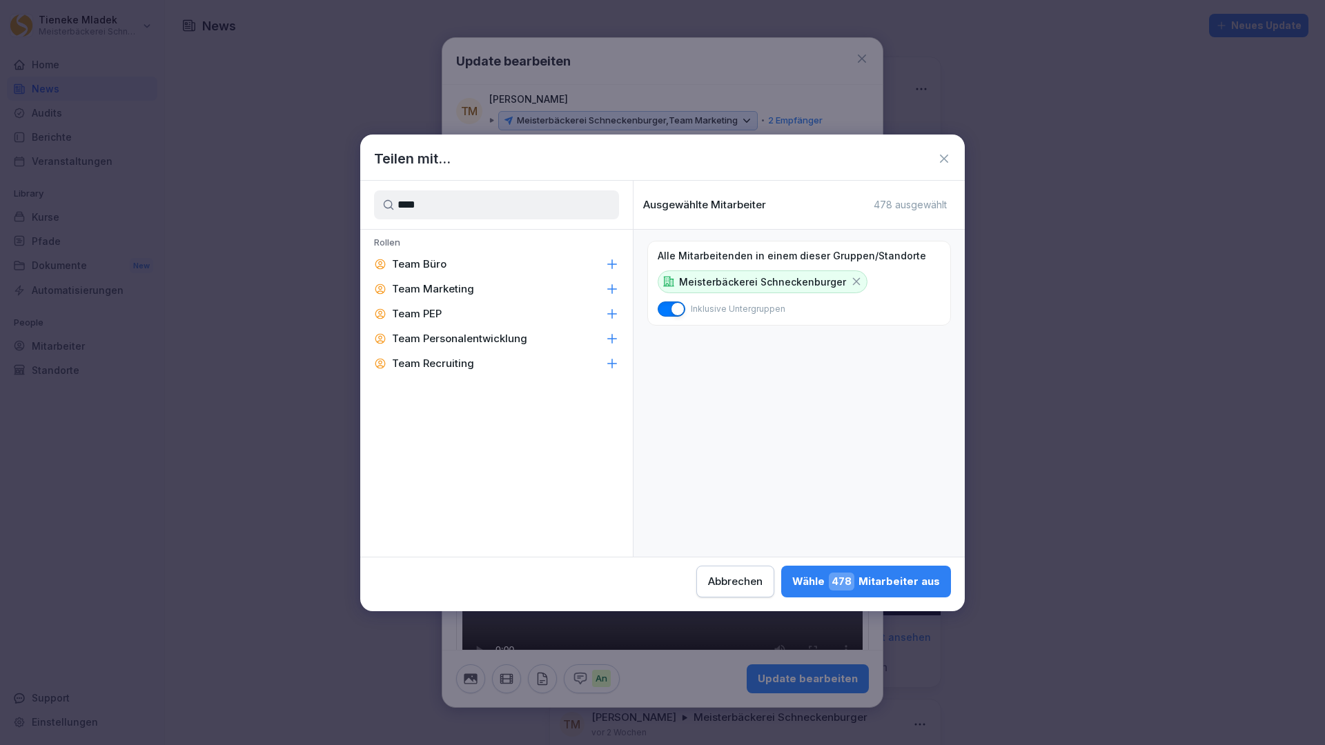
type input "****"
click at [614, 289] on icon at bounding box center [612, 288] width 9 height 9
click at [614, 289] on icon at bounding box center [612, 289] width 9 height 8
click at [854, 584] on span "478" at bounding box center [842, 582] width 26 height 18
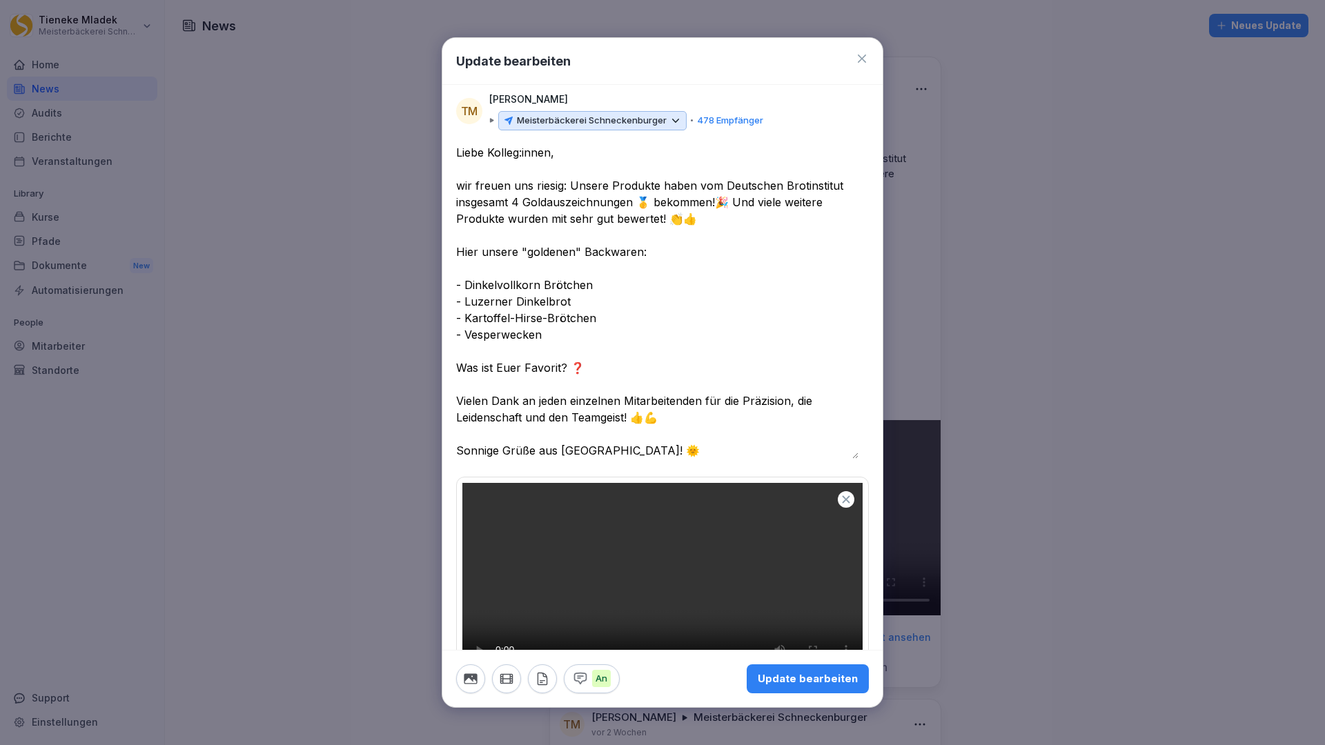
click at [783, 658] on div "Update bearbeiten" at bounding box center [808, 678] width 100 height 15
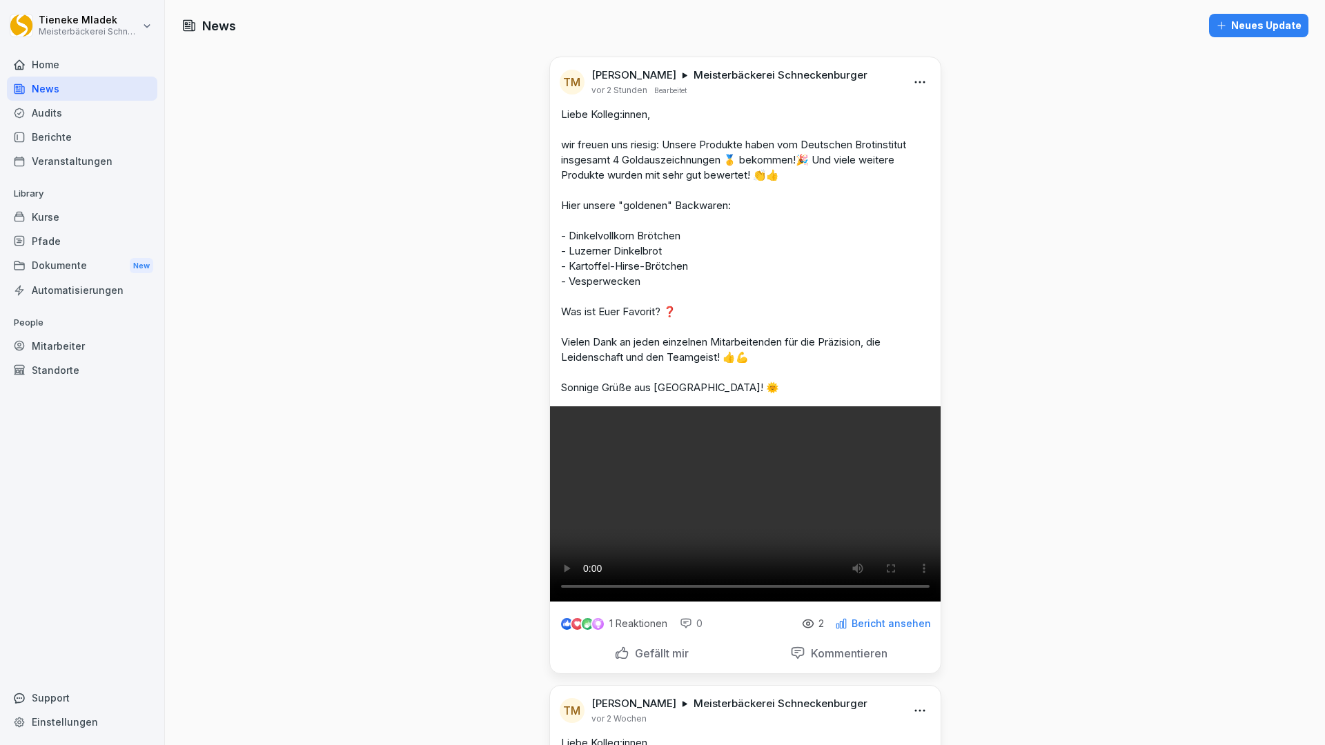
drag, startPoint x: 129, startPoint y: 456, endPoint x: 342, endPoint y: 632, distance: 276.4
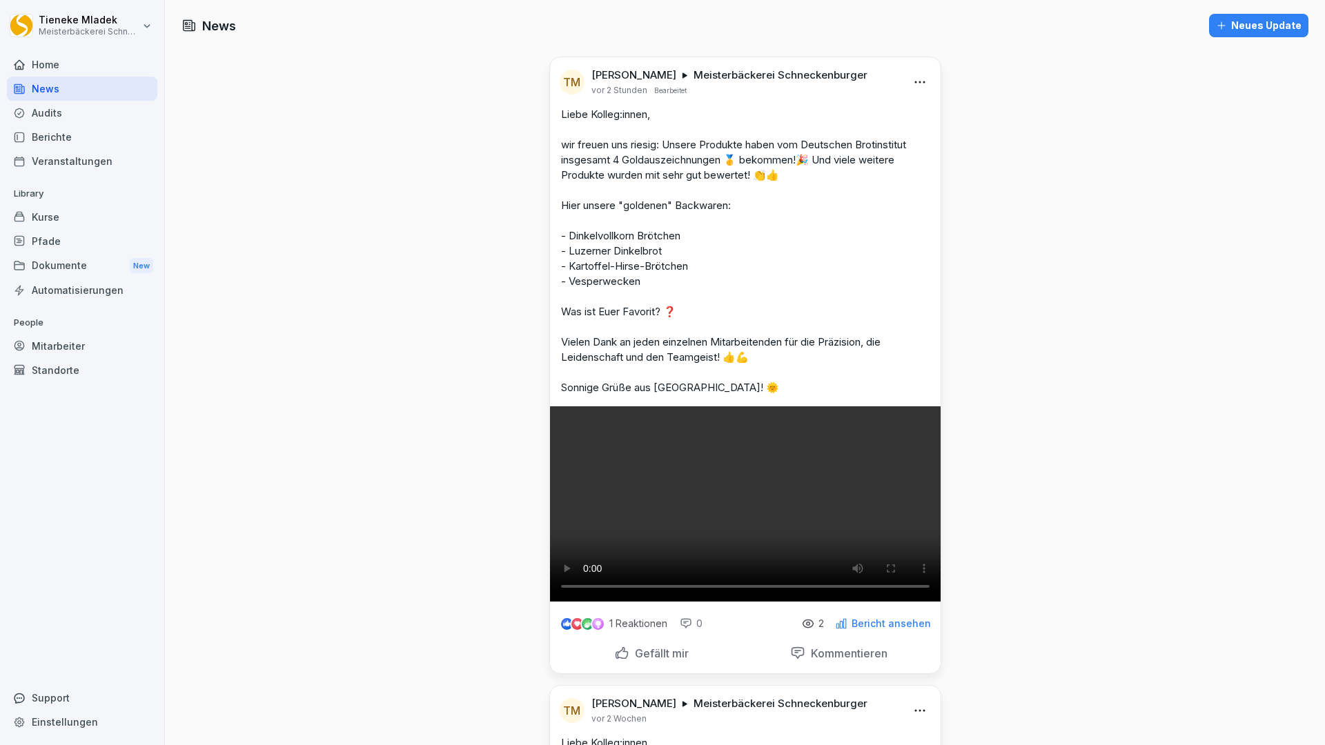
click at [70, 29] on html "Tieneke Mladek Meisterbäckerei Schneckenburger Home News Audits Berichte Verans…" at bounding box center [662, 372] width 1325 height 745
click at [236, 361] on html "Tieneke Mladek Meisterbäckerei Schneckenburger Home News Audits Berichte Verans…" at bounding box center [662, 372] width 1325 height 745
